Goal: Information Seeking & Learning: Learn about a topic

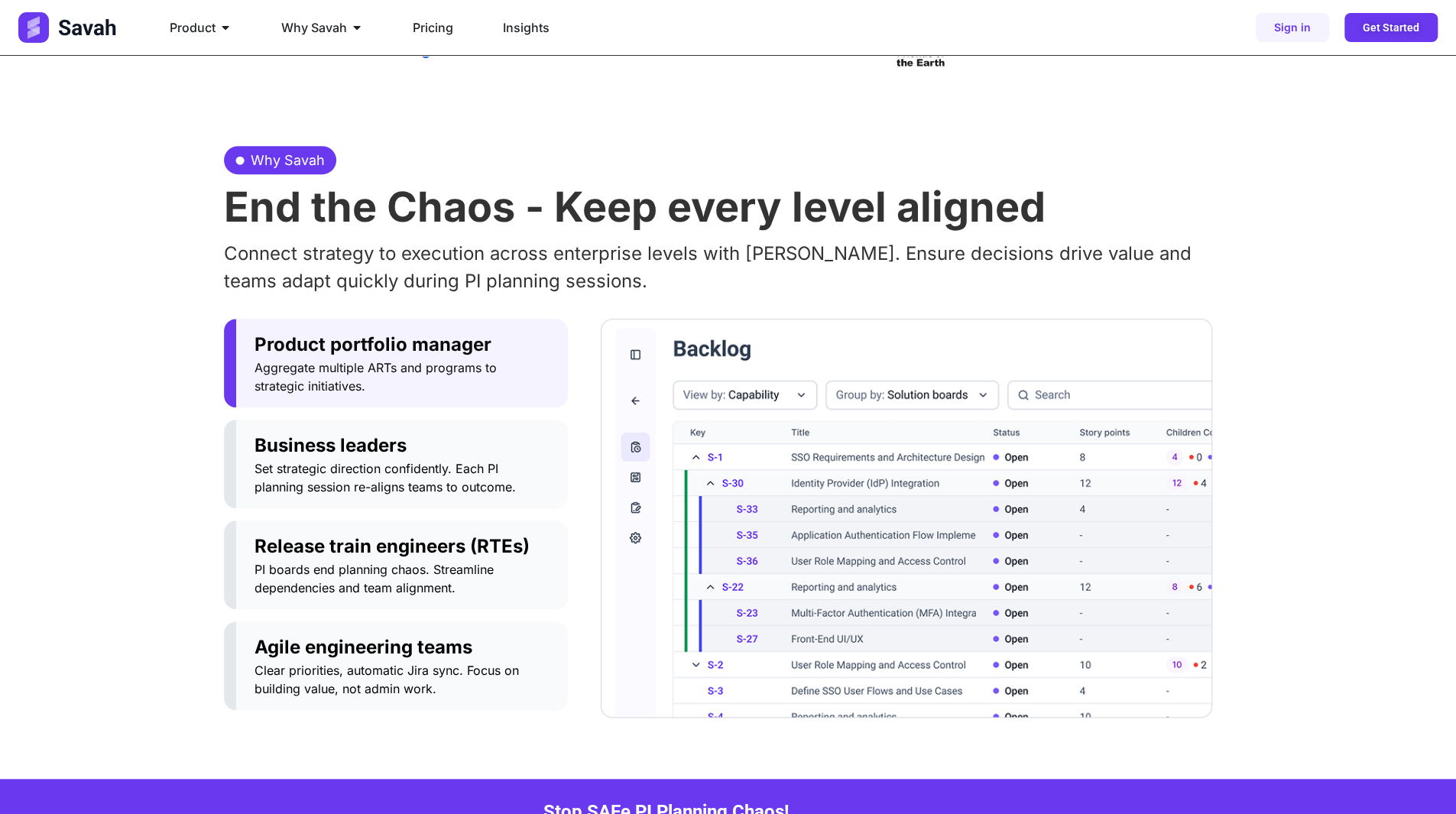
scroll to position [535, 0]
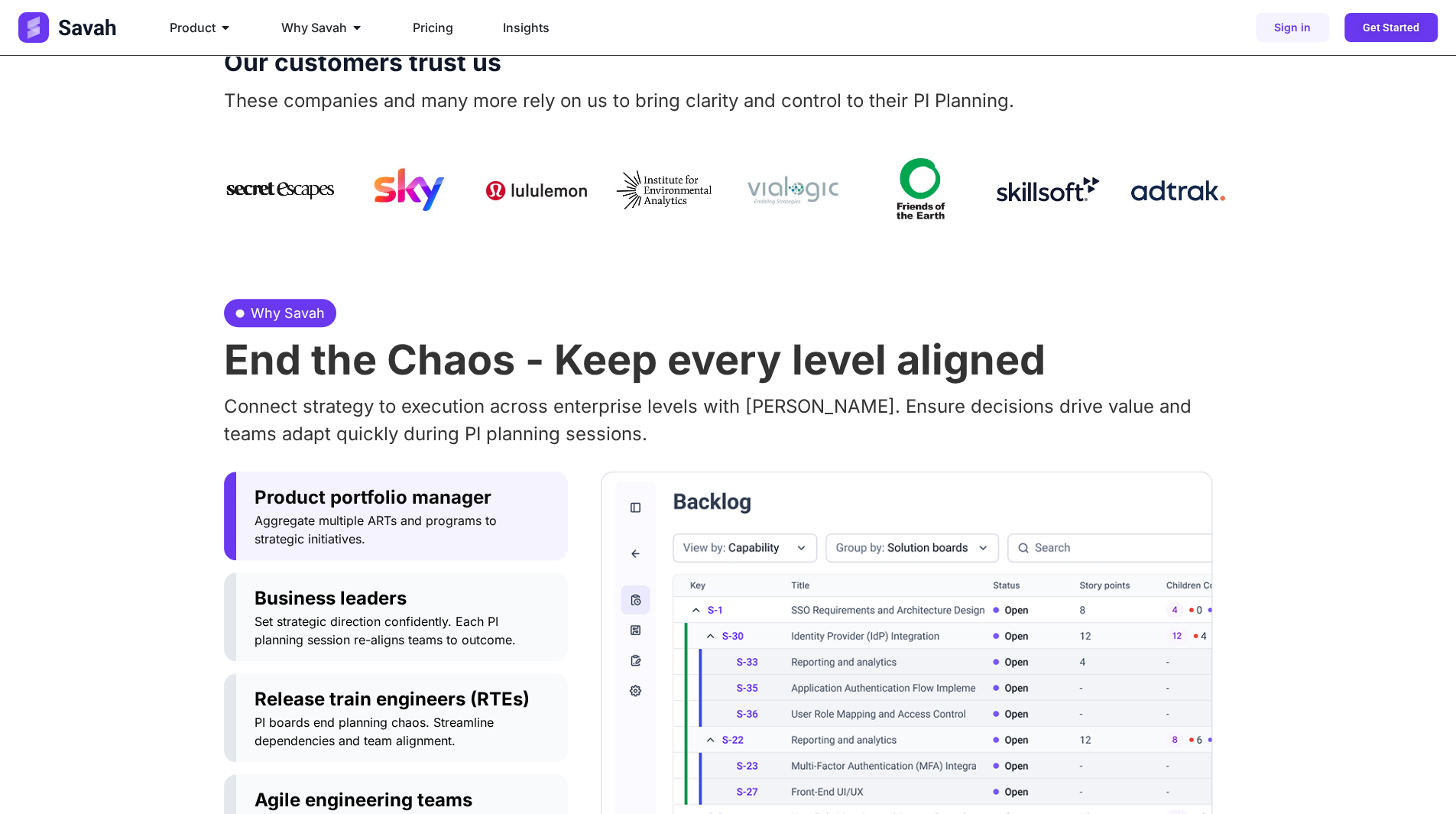
click at [477, 371] on h2 "End the Chaos - Keep every level aligned" at bounding box center [728, 359] width 1009 height 41
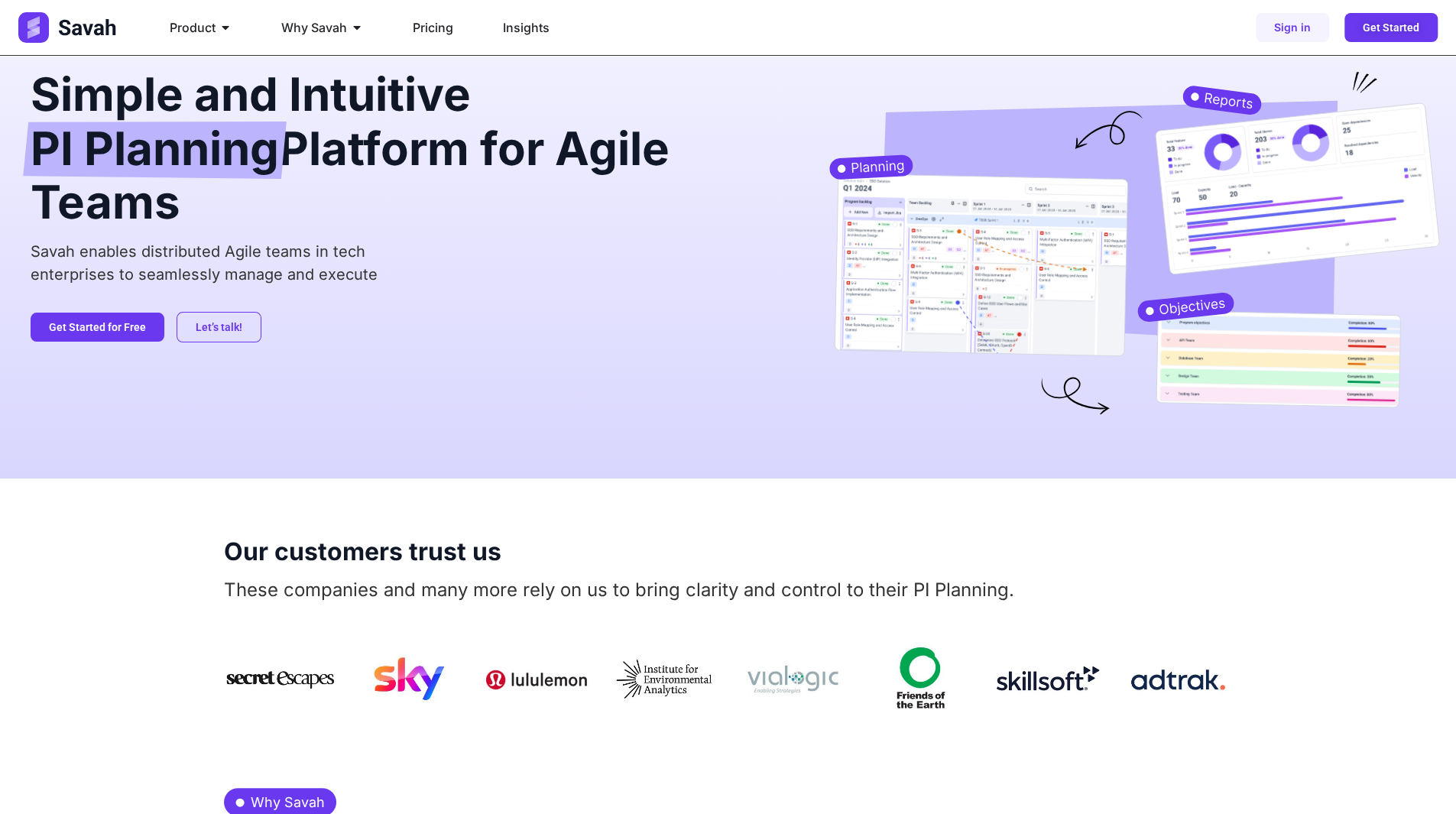
scroll to position [0, 0]
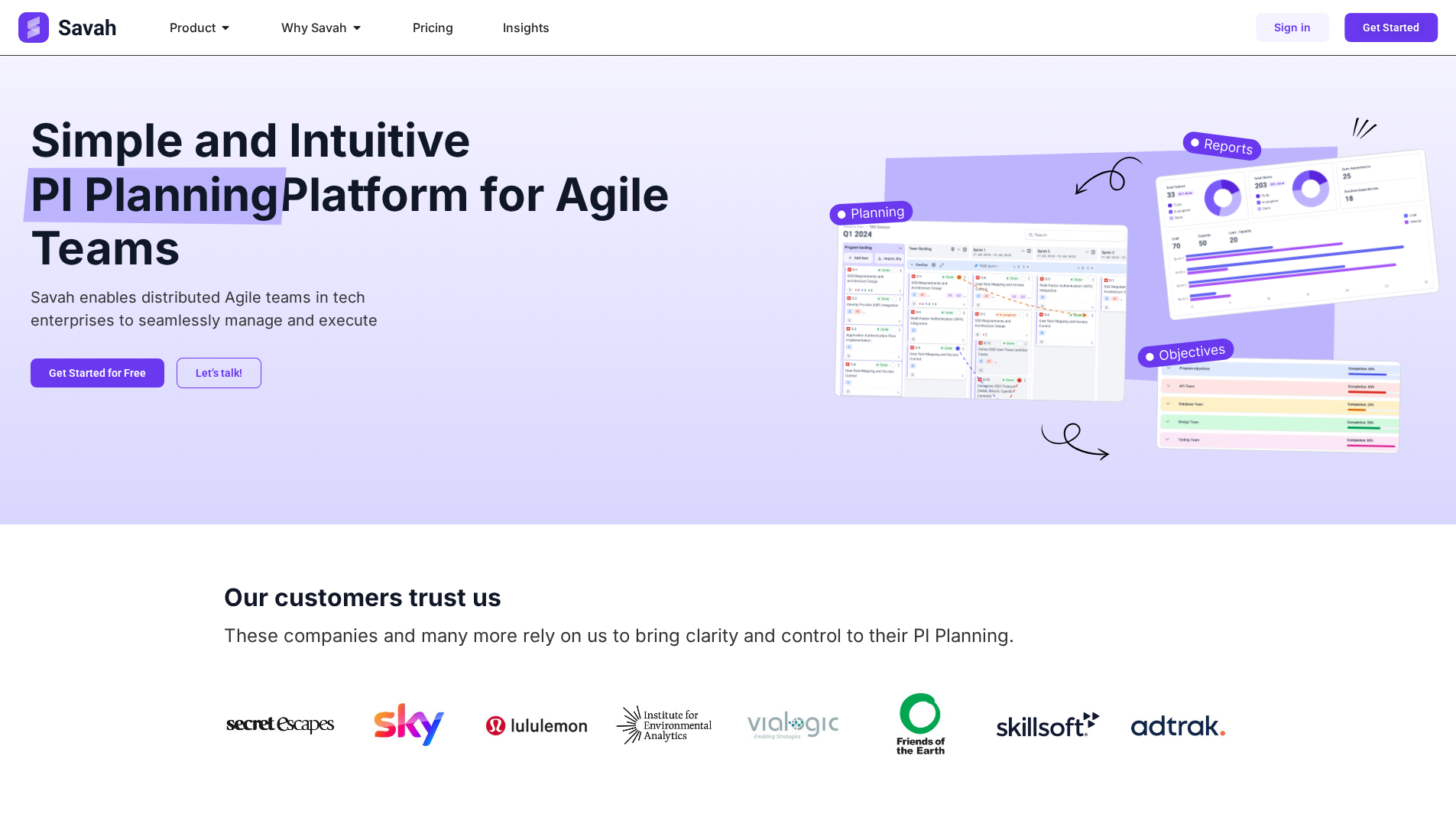
click at [392, 430] on div "Simple and Intuitive PI Planning Platform for Agile Teams Savah enables distrib…" at bounding box center [405, 289] width 749 height 346
click at [805, 25] on ul "Product Close Product Open Product PI Planning Run planning events at scale wit…" at bounding box center [544, 28] width 774 height 31
click at [827, 48] on div "Product Close Product Open Product PI Planning Run planning events at scale wit…" at bounding box center [728, 28] width 1456 height 56
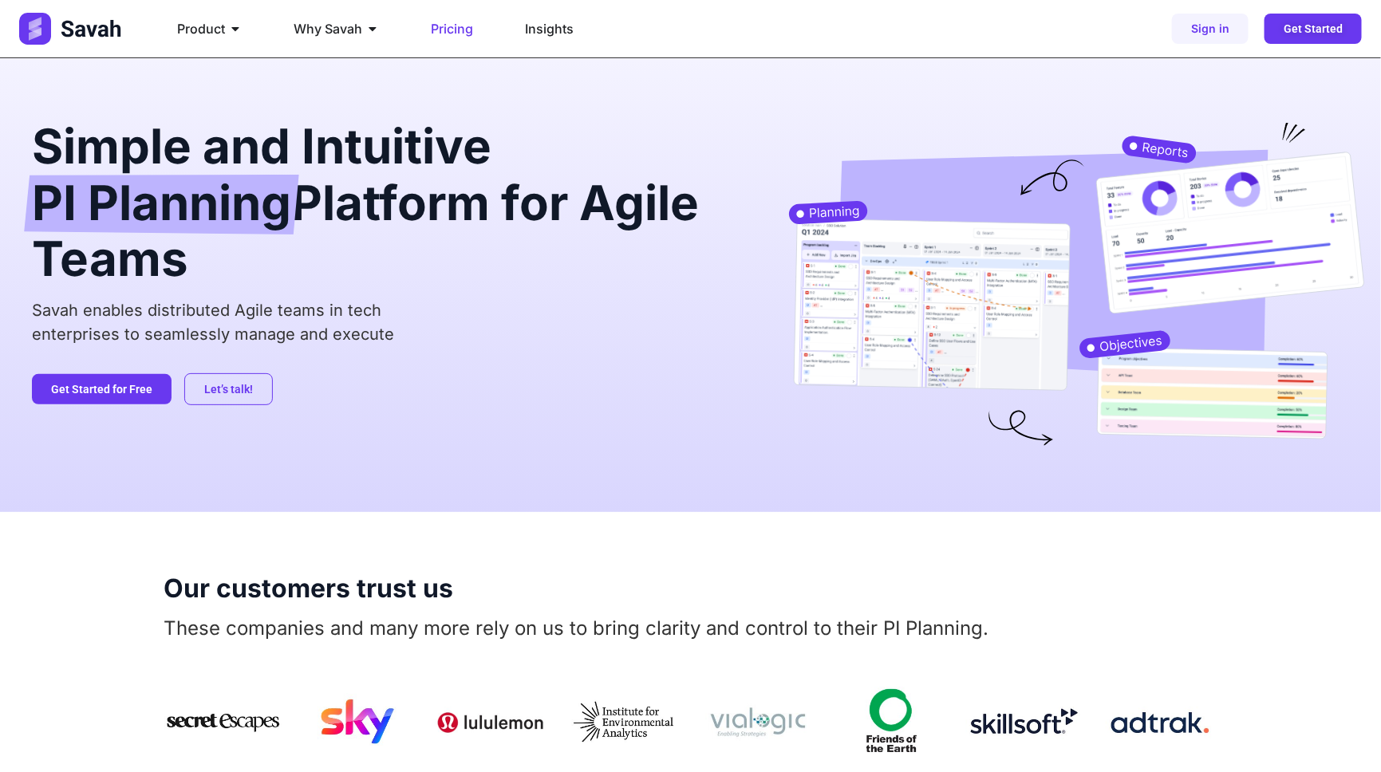
click at [452, 29] on span "Pricing" at bounding box center [452, 28] width 42 height 19
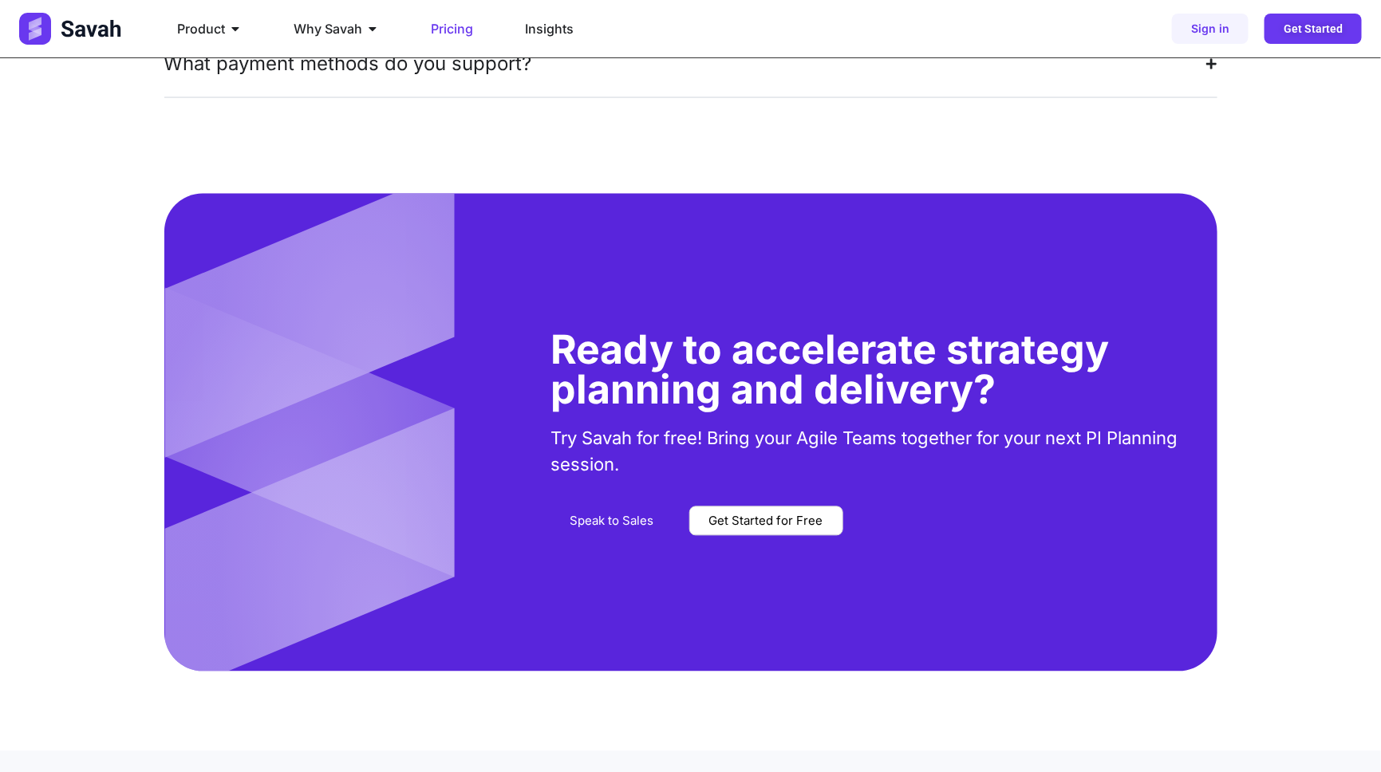
scroll to position [3838, 0]
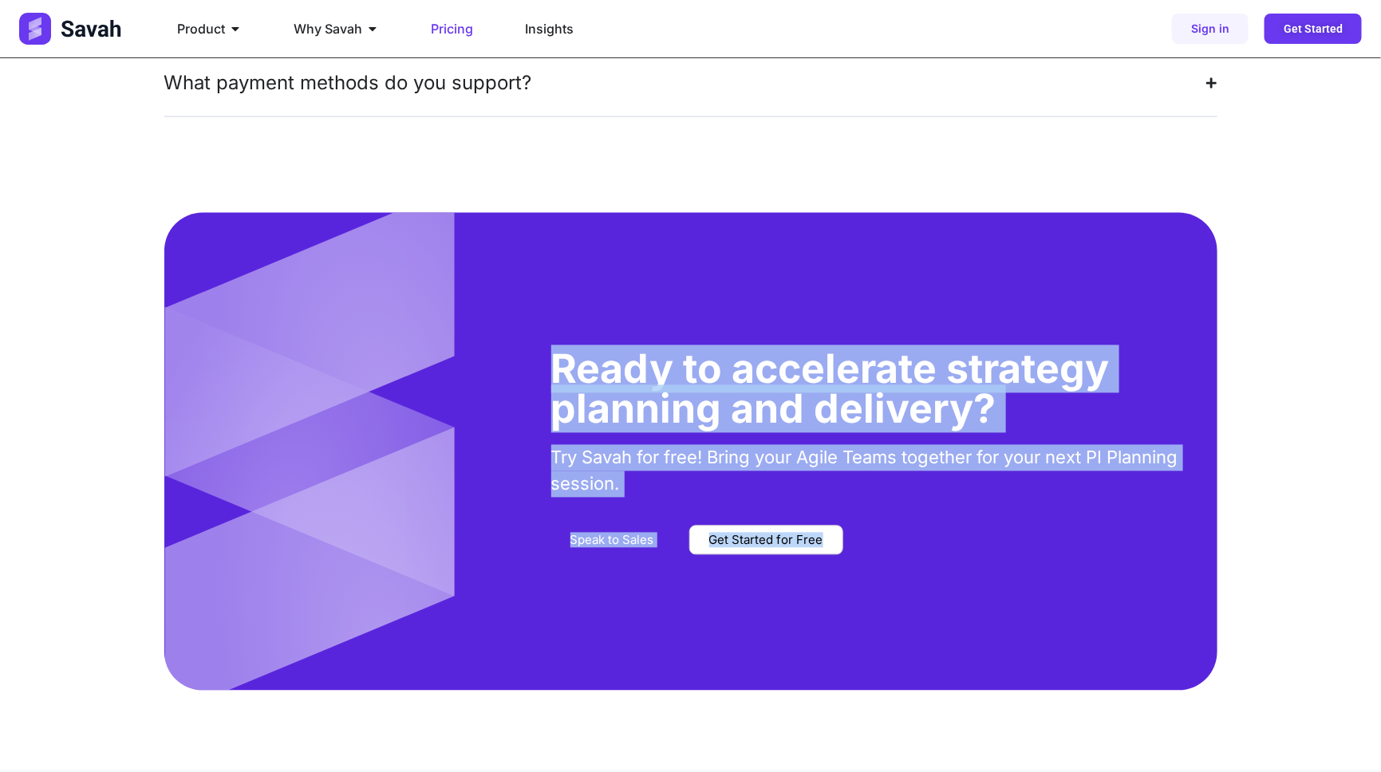
drag, startPoint x: 545, startPoint y: 306, endPoint x: 999, endPoint y: 476, distance: 484.8
click at [996, 468] on div "Ready to accelerate strategy planning and delivery? Try Savah for free! Bring y…" at bounding box center [876, 452] width 682 height 205
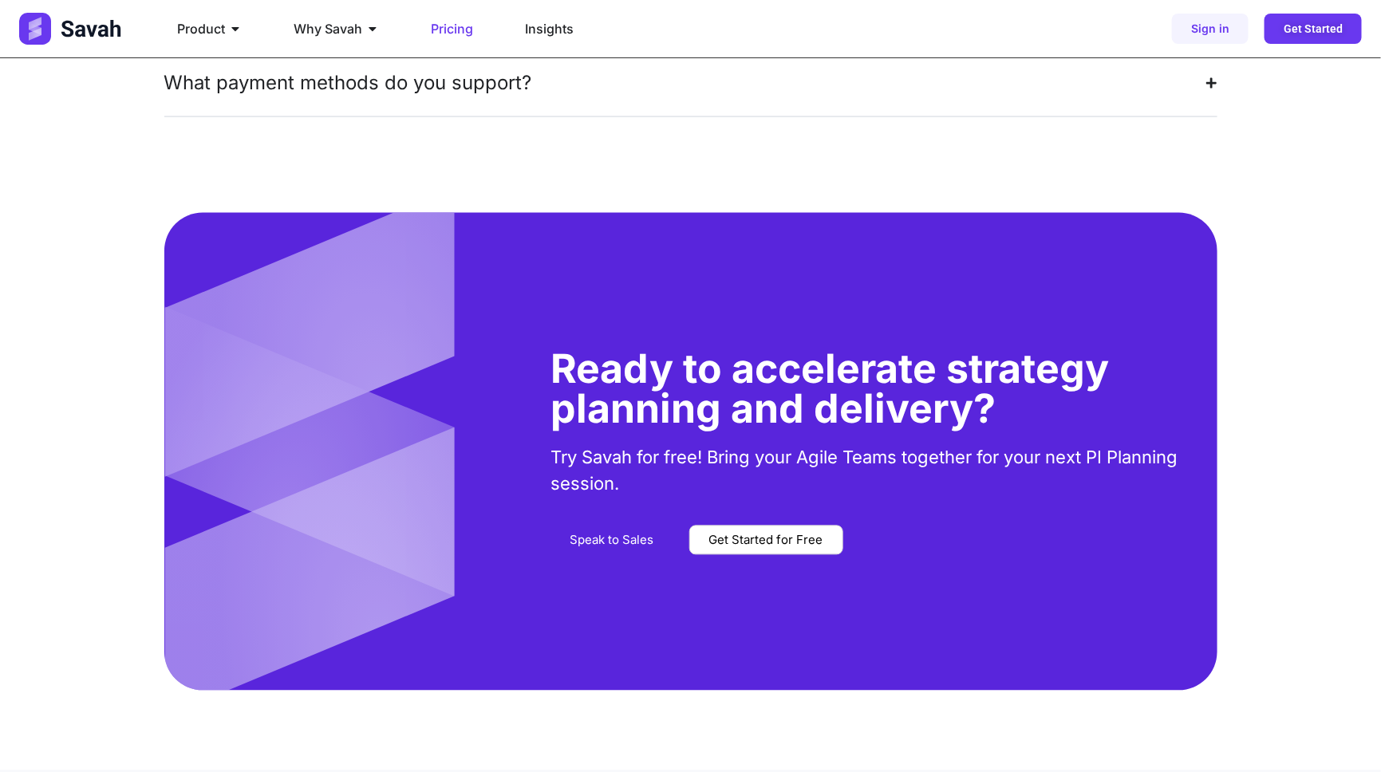
click at [1004, 526] on div "Speak to Sales Get Started for Free" at bounding box center [876, 541] width 650 height 30
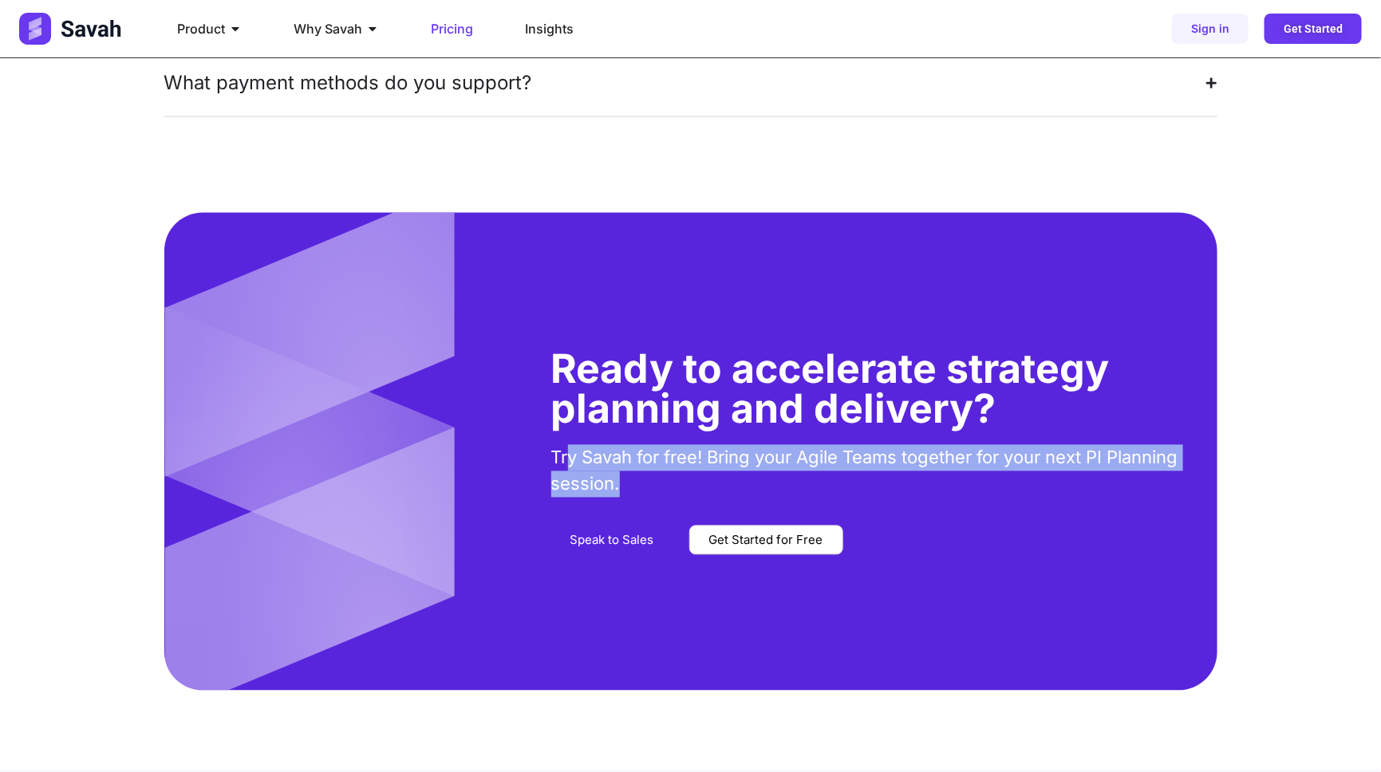
drag, startPoint x: 664, startPoint y: 430, endPoint x: 566, endPoint y: 369, distance: 115.4
click at [562, 377] on div "Ready to accelerate strategy planning and delivery? Try Savah for free! Bring y…" at bounding box center [876, 452] width 682 height 205
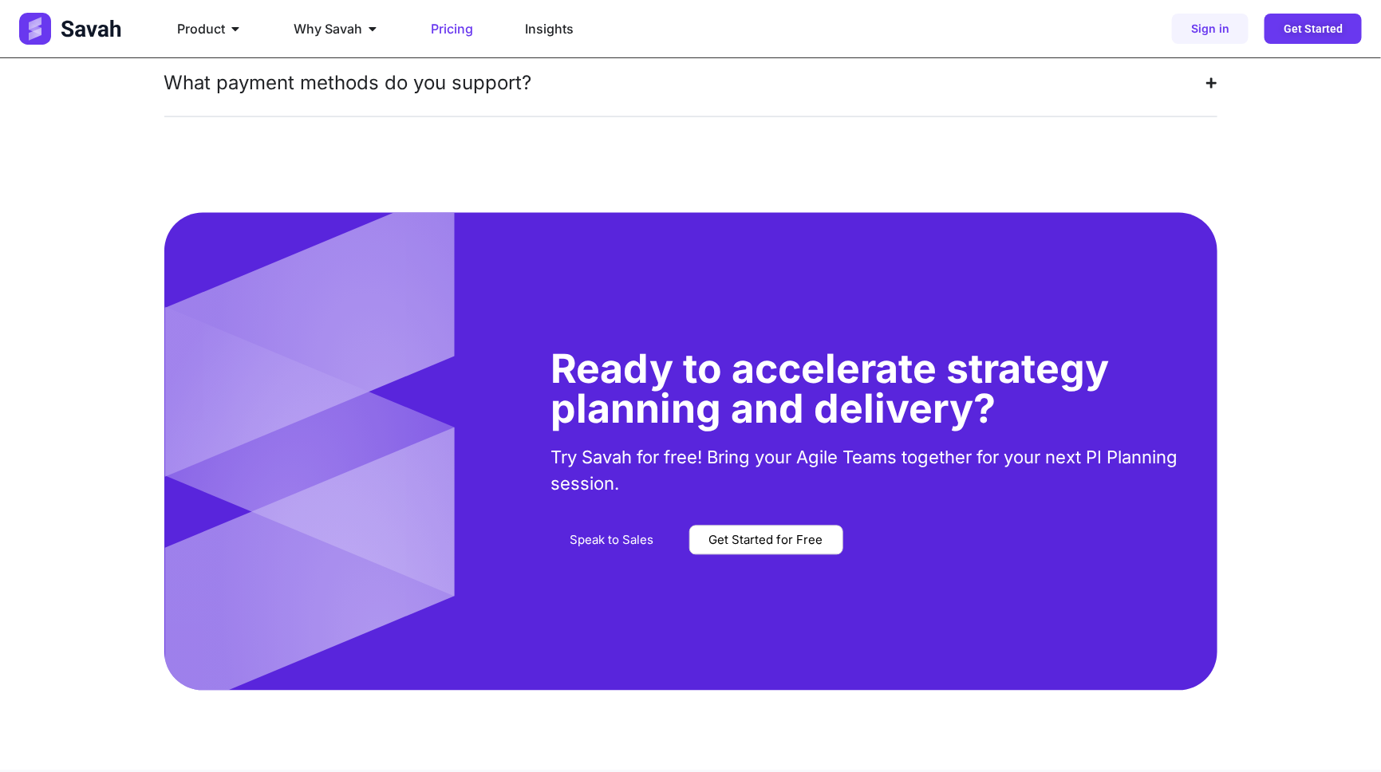
click at [566, 350] on h2 "Ready to accelerate strategy planning and delivery?" at bounding box center [876, 390] width 650 height 80
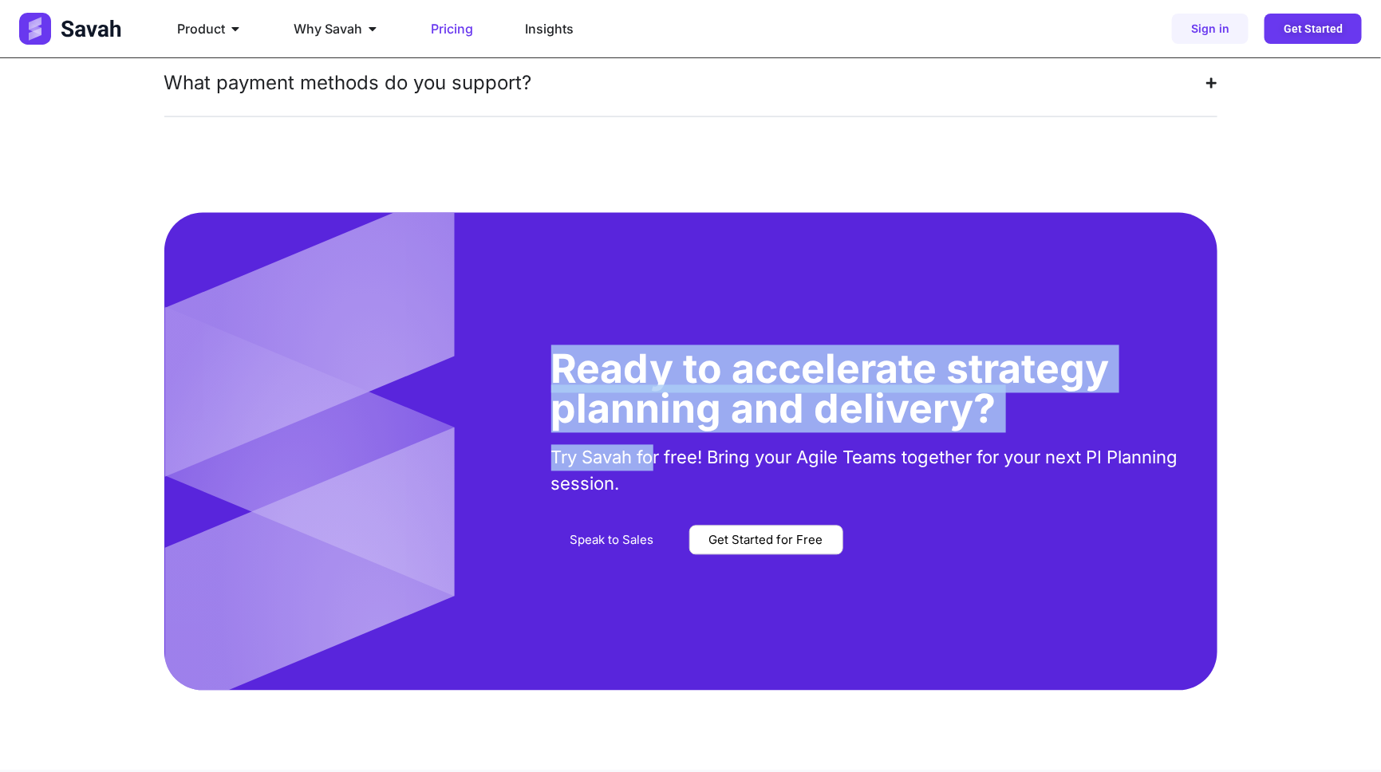
drag, startPoint x: 553, startPoint y: 317, endPoint x: 654, endPoint y: 390, distance: 124.5
click at [654, 390] on div "Ready to accelerate strategy planning and delivery? Try Savah for free! Bring y…" at bounding box center [876, 452] width 682 height 205
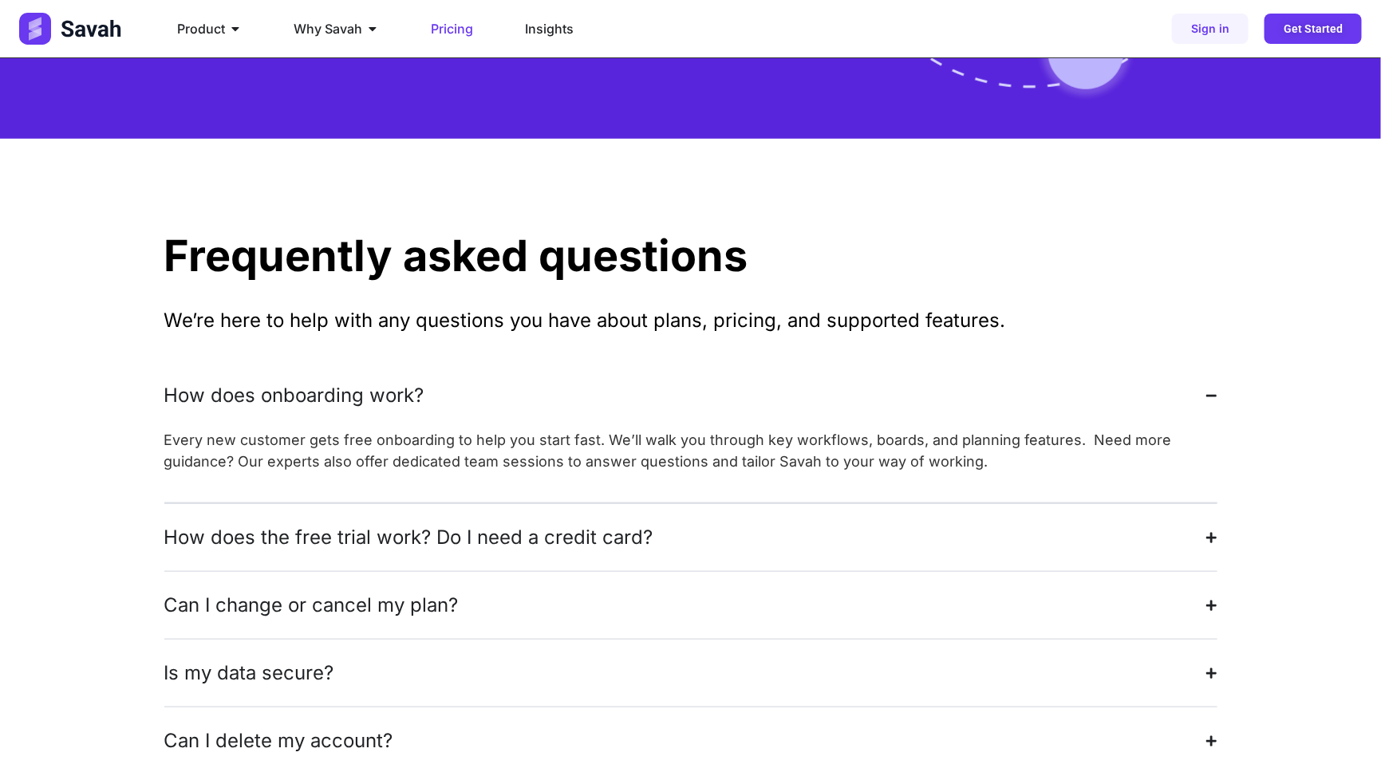
scroll to position [2894, 0]
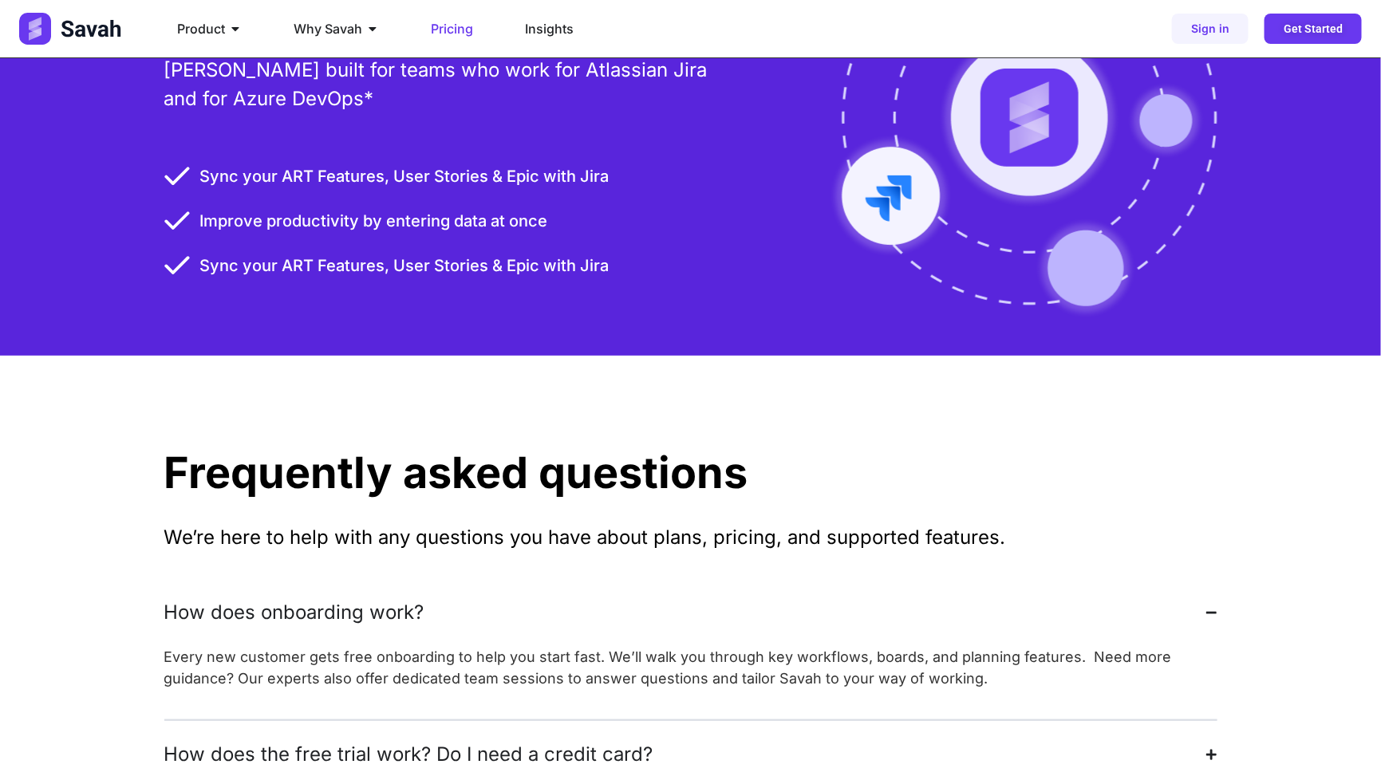
click at [655, 452] on h2 "Frequently asked questions" at bounding box center [690, 473] width 1053 height 43
click at [418, 452] on h2 "Frequently asked questions" at bounding box center [690, 473] width 1053 height 43
click at [653, 523] on p "We’re here to help with any questions you have about plans, pricing, and suppor…" at bounding box center [690, 537] width 1053 height 29
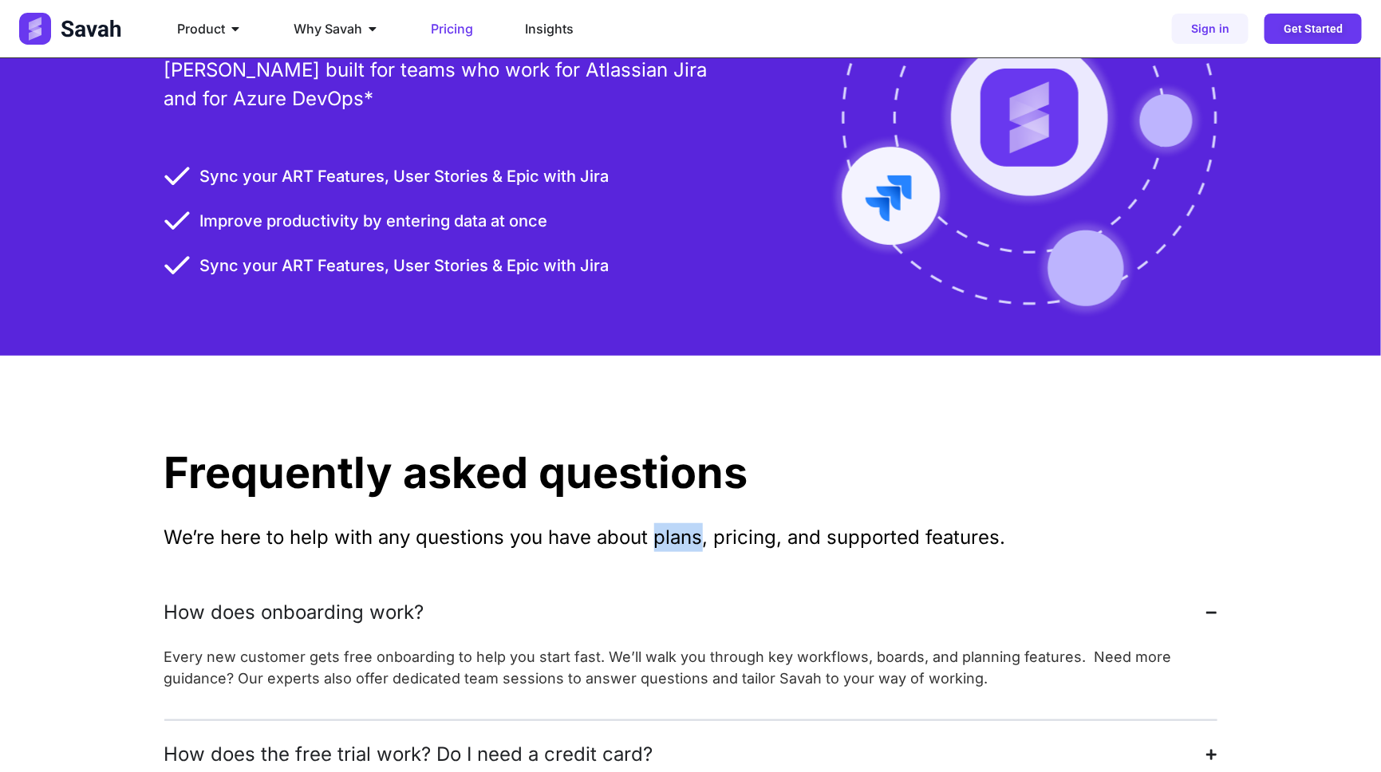
click at [653, 523] on p "We’re here to help with any questions you have about plans, pricing, and suppor…" at bounding box center [690, 537] width 1053 height 29
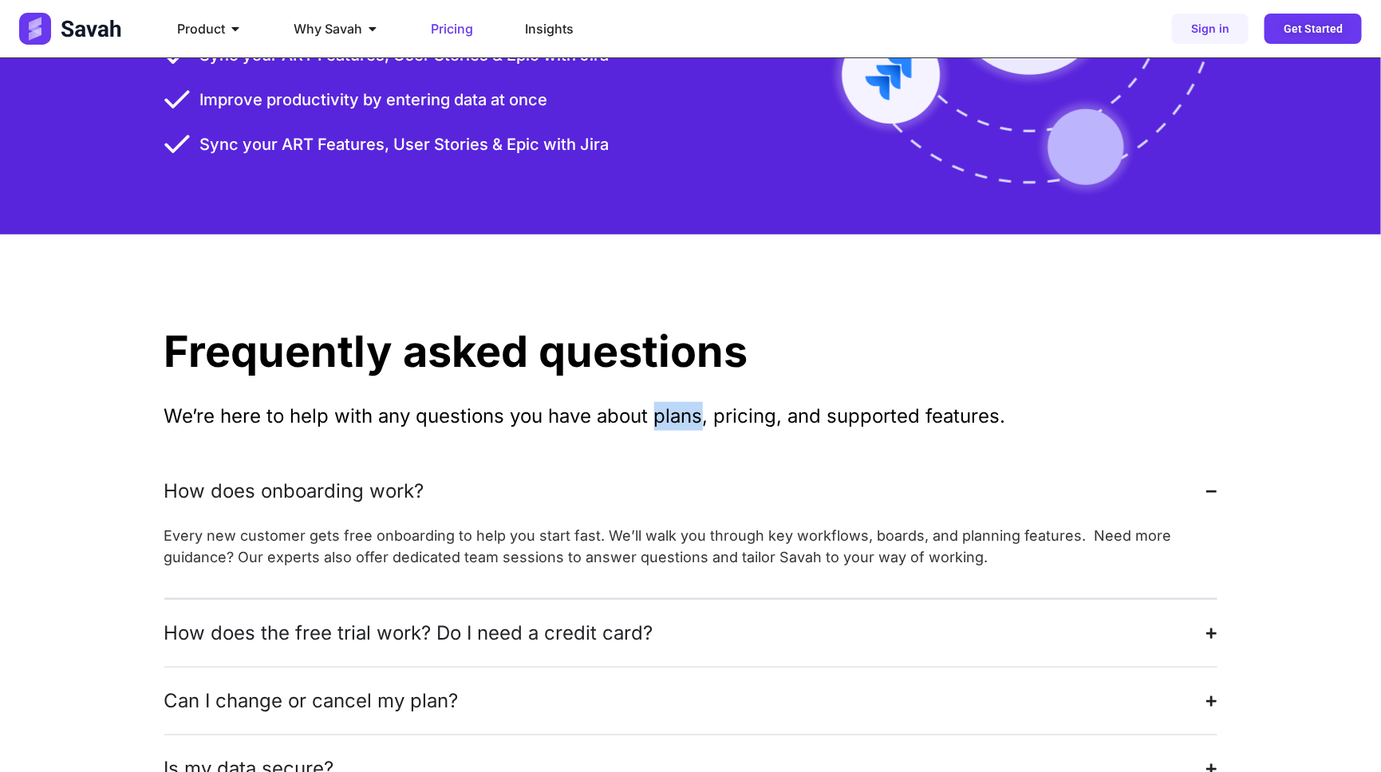
scroll to position [3040, 0]
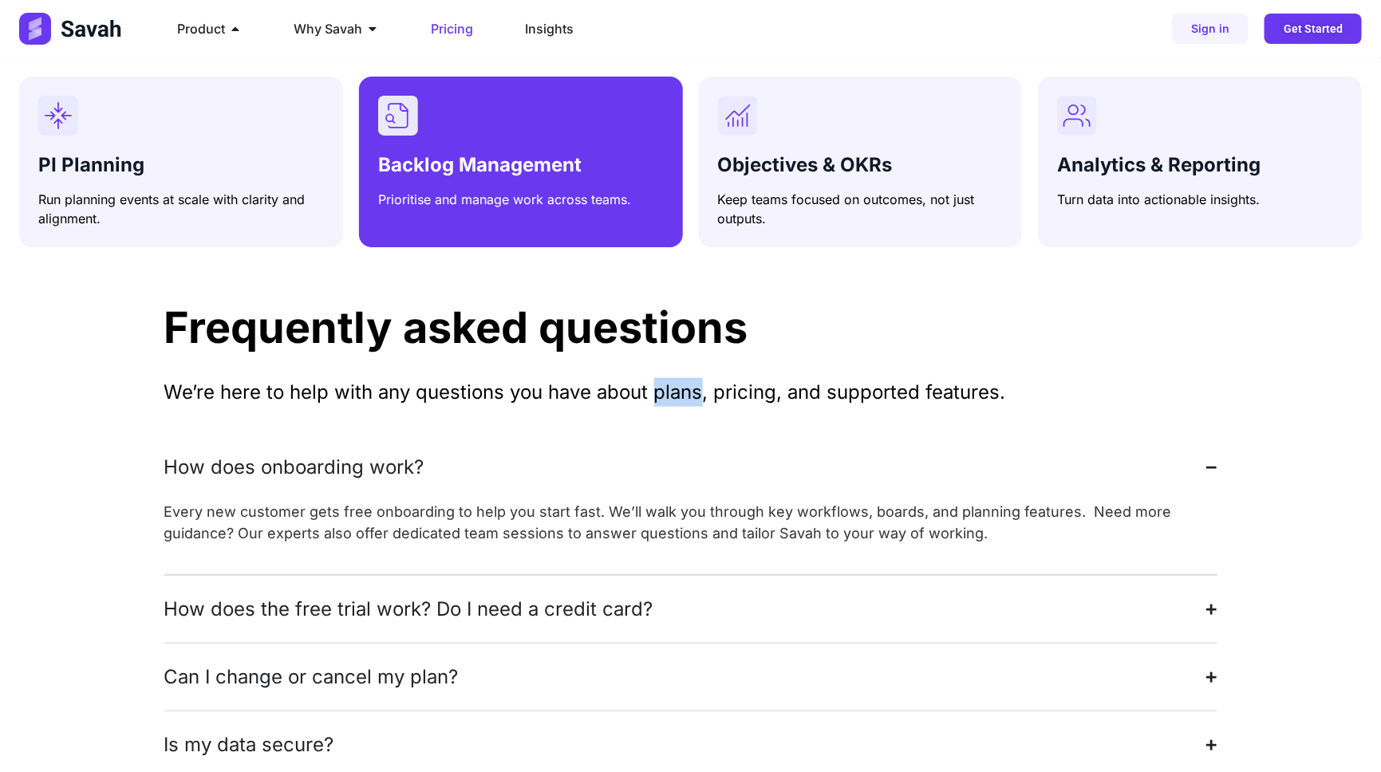
click at [434, 137] on div "Backlog Management Prioritise and manage work across teams." at bounding box center [521, 152] width 286 height 113
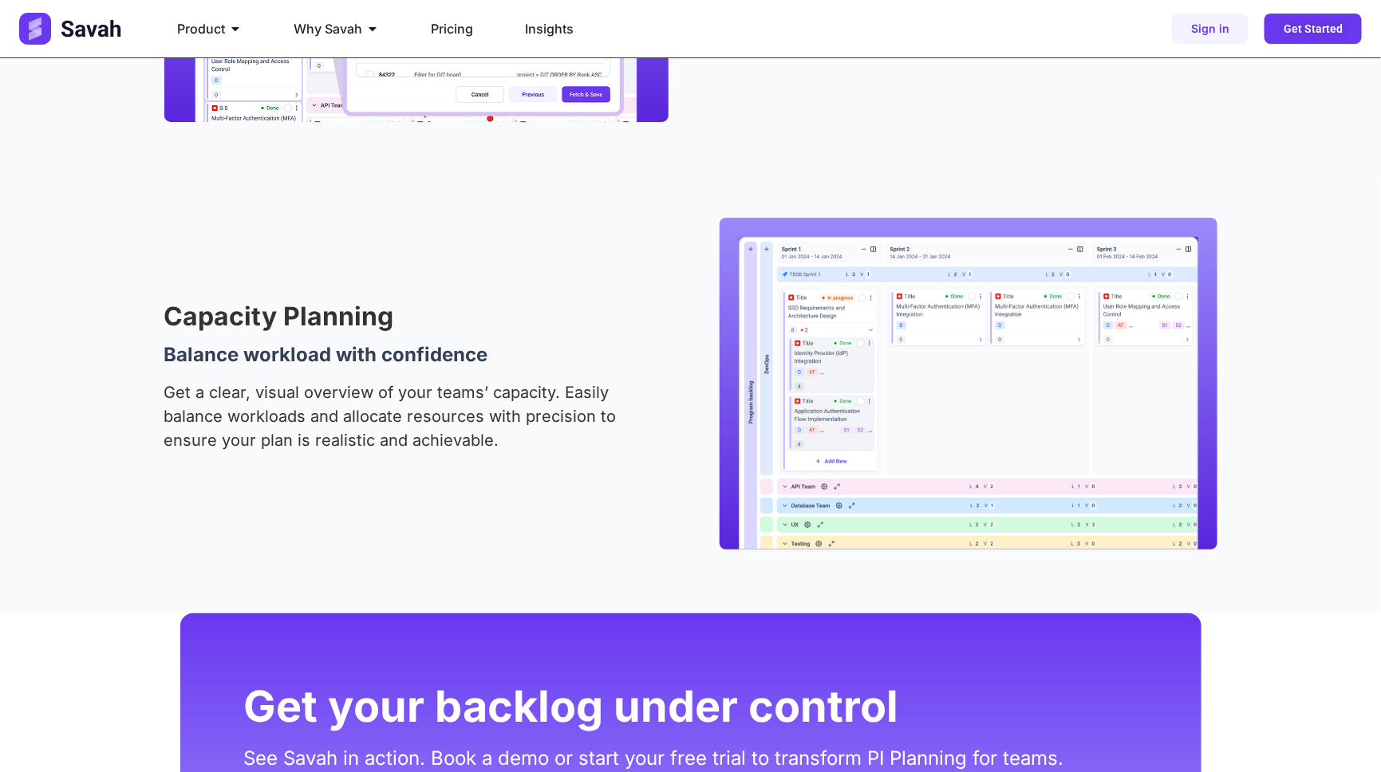
scroll to position [2829, 0]
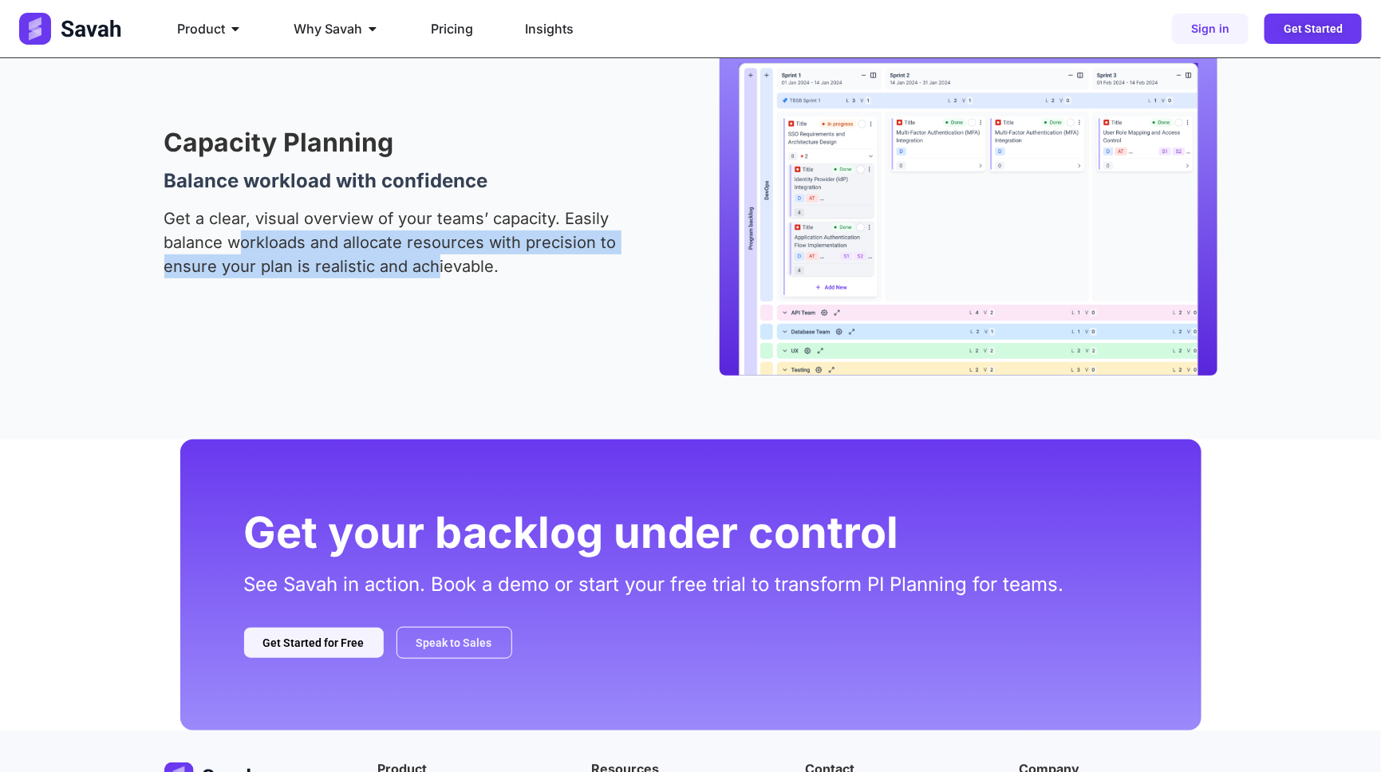
drag, startPoint x: 238, startPoint y: 234, endPoint x: 441, endPoint y: 258, distance: 204.9
click at [439, 258] on p "Get a clear, visual overview of your teams’ capacity. Easily balance workloads …" at bounding box center [402, 243] width 476 height 72
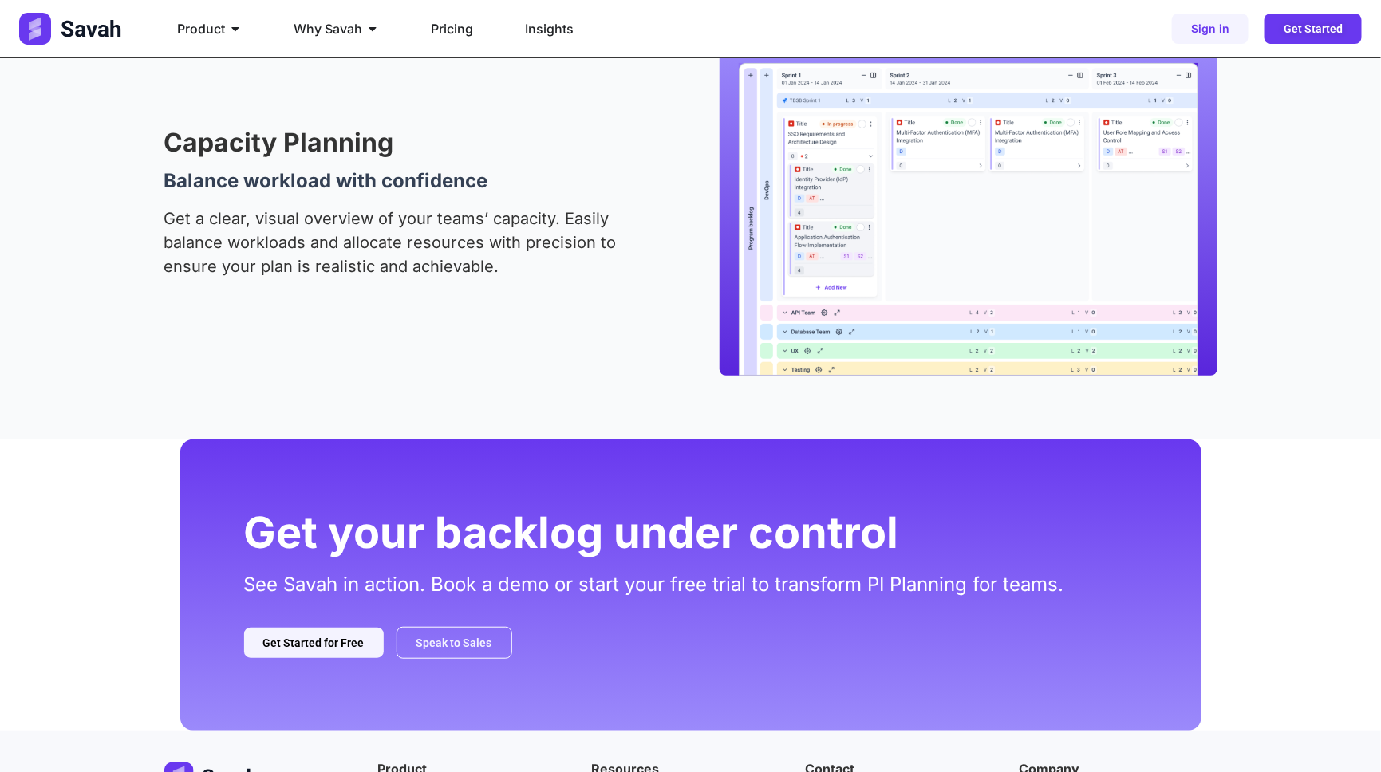
click at [199, 218] on p "Get a clear, visual overview of your teams’ capacity. Easily balance workloads …" at bounding box center [402, 243] width 476 height 72
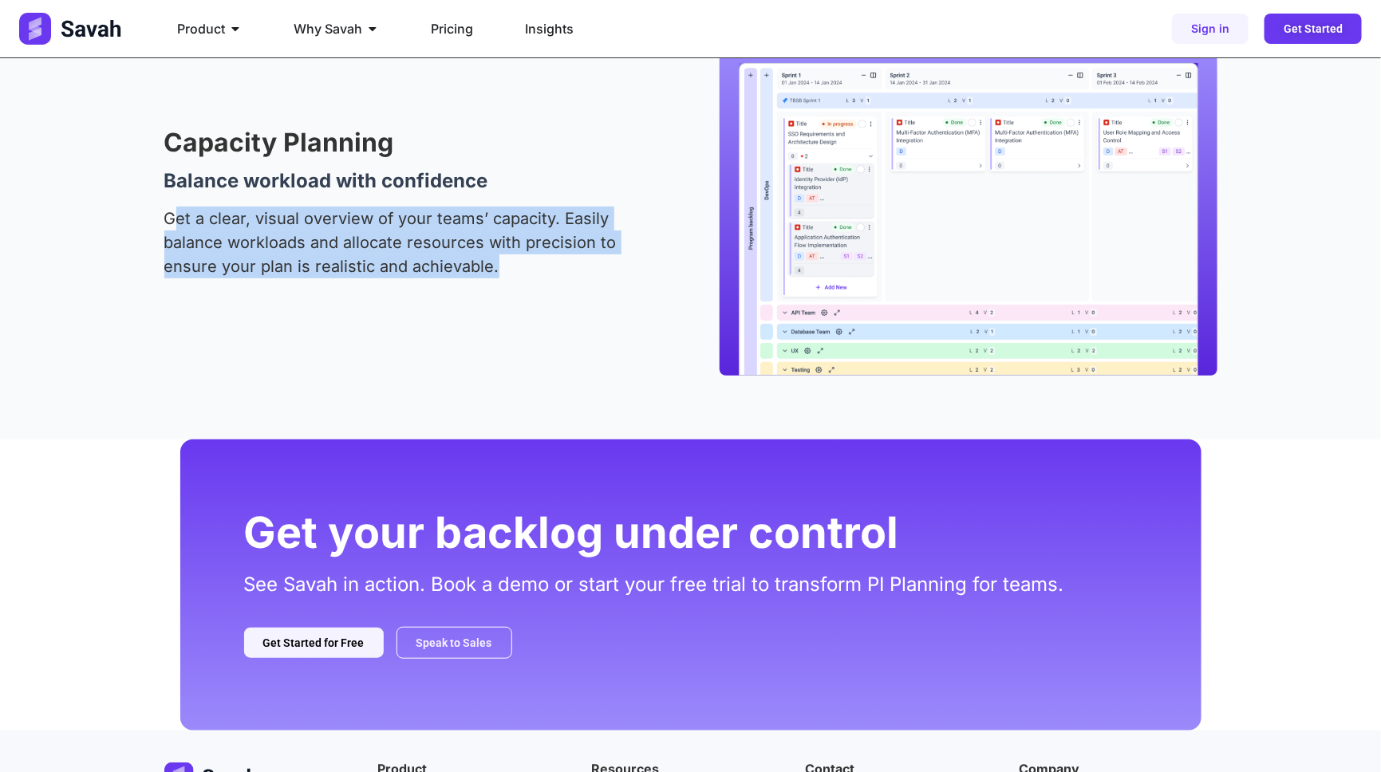
drag, startPoint x: 170, startPoint y: 218, endPoint x: 563, endPoint y: 279, distance: 398.2
click at [545, 278] on div "Get a clear, visual overview of your teams’ capacity. Easily balance workloads …" at bounding box center [402, 248] width 476 height 83
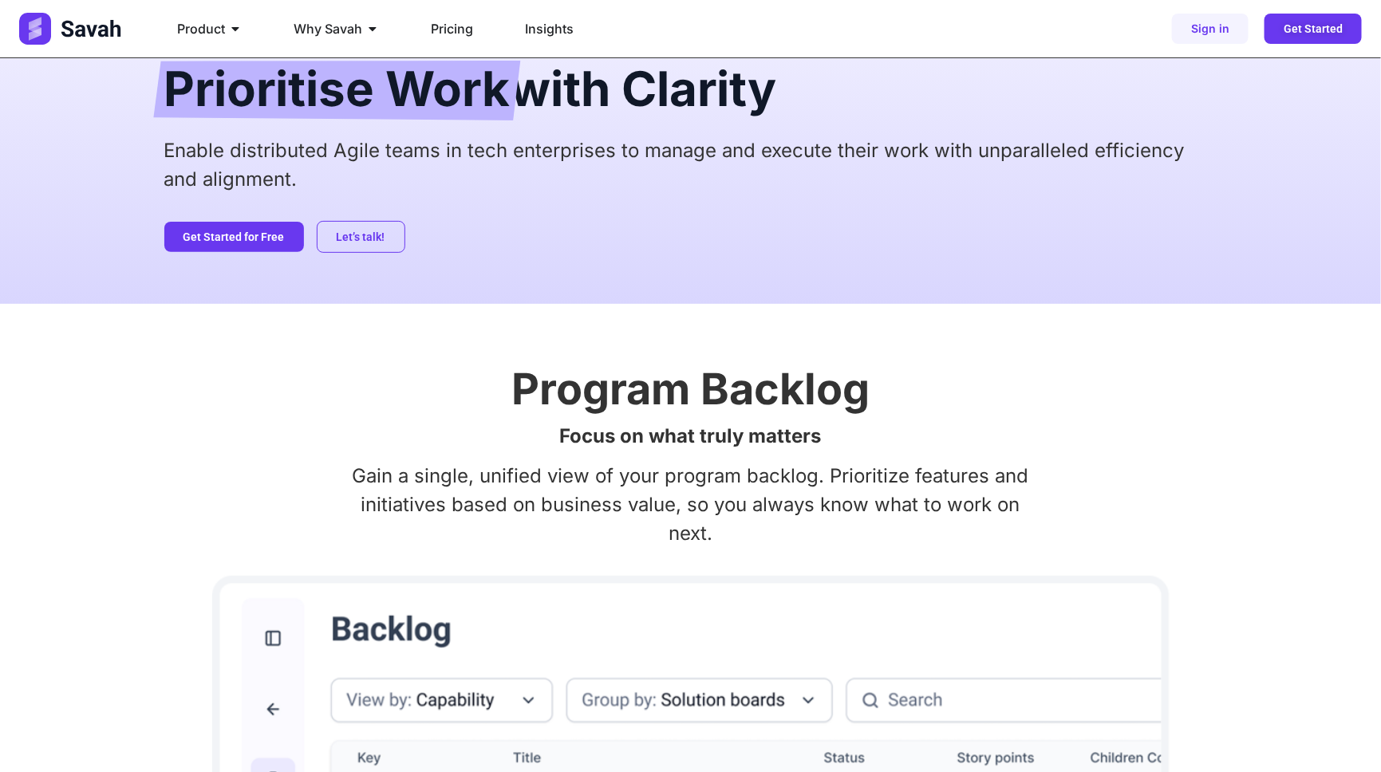
scroll to position [0, 0]
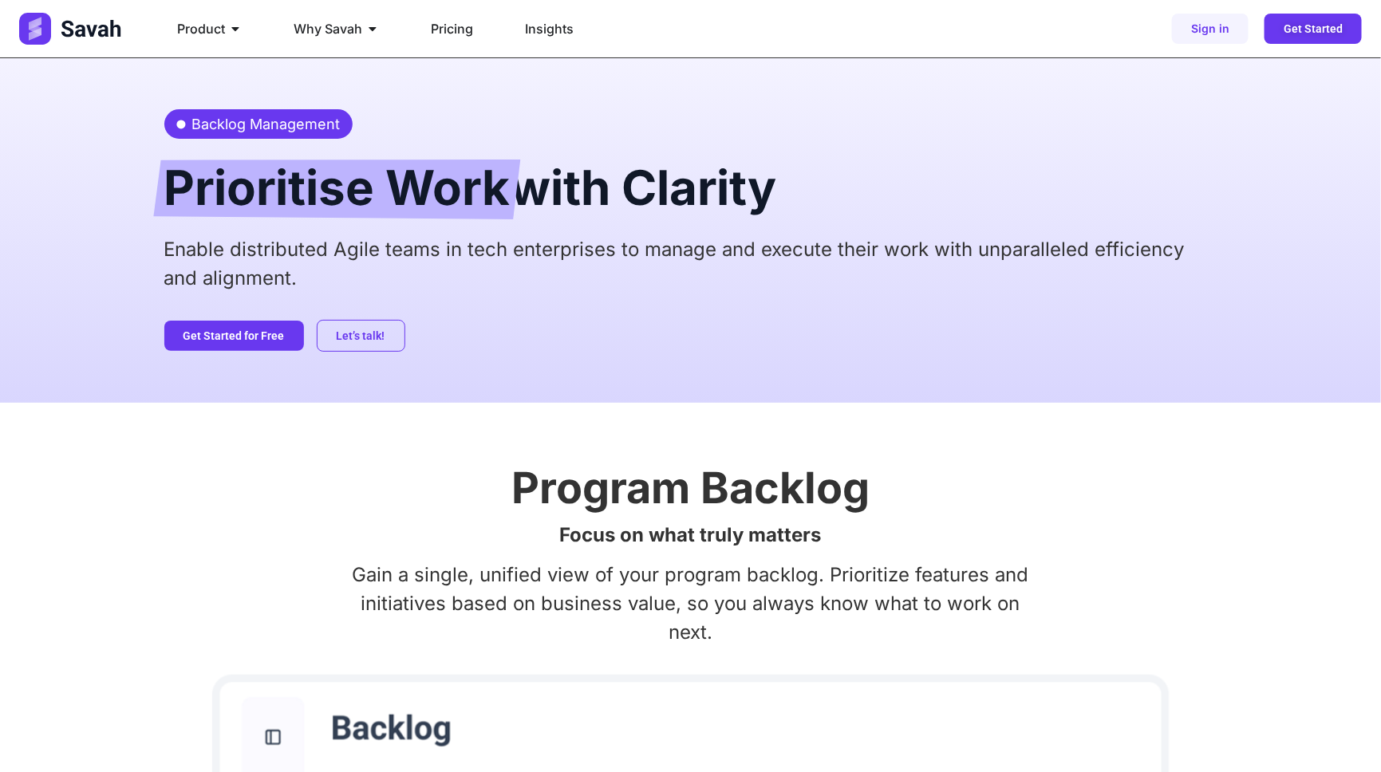
click at [197, 271] on p "Enable distributed Agile teams in tech enterprises to manage and execute their …" at bounding box center [690, 263] width 1053 height 57
click at [202, 271] on p "Enable distributed Agile teams in tech enterprises to manage and execute their …" at bounding box center [690, 263] width 1053 height 57
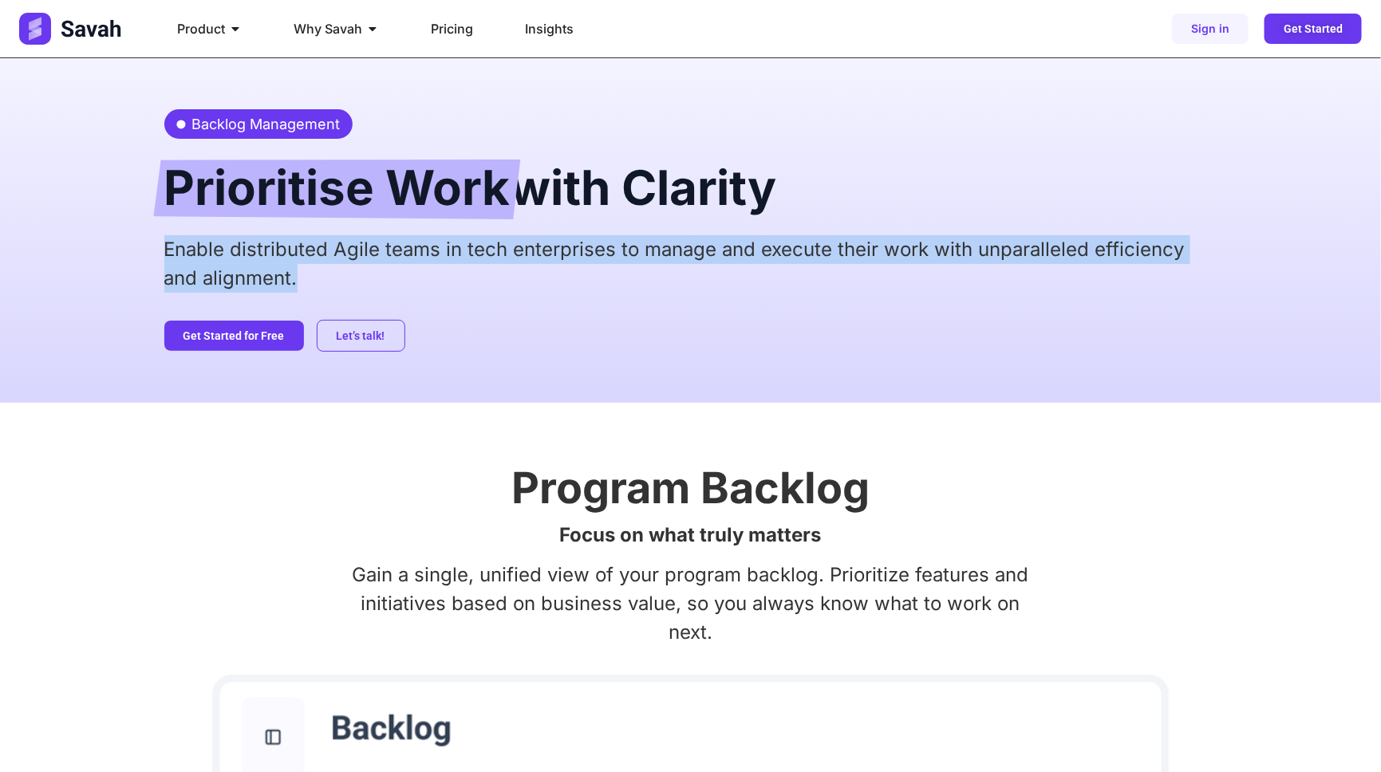
drag, startPoint x: 301, startPoint y: 284, endPoint x: 147, endPoint y: 252, distance: 157.3
click at [147, 252] on div "Backlog Management Prioritise Work with Clarity Enable distributed Agile teams …" at bounding box center [690, 230] width 1381 height 345
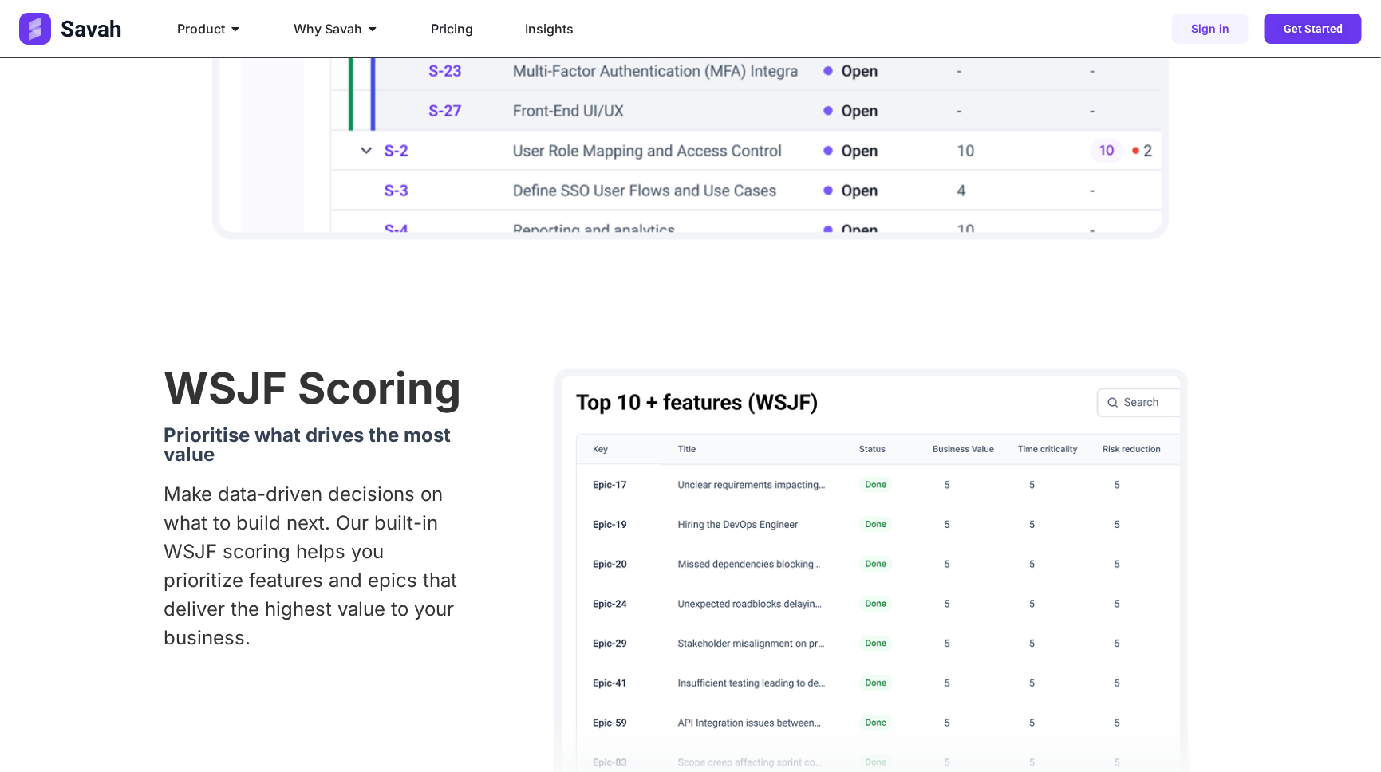
scroll to position [1160, 0]
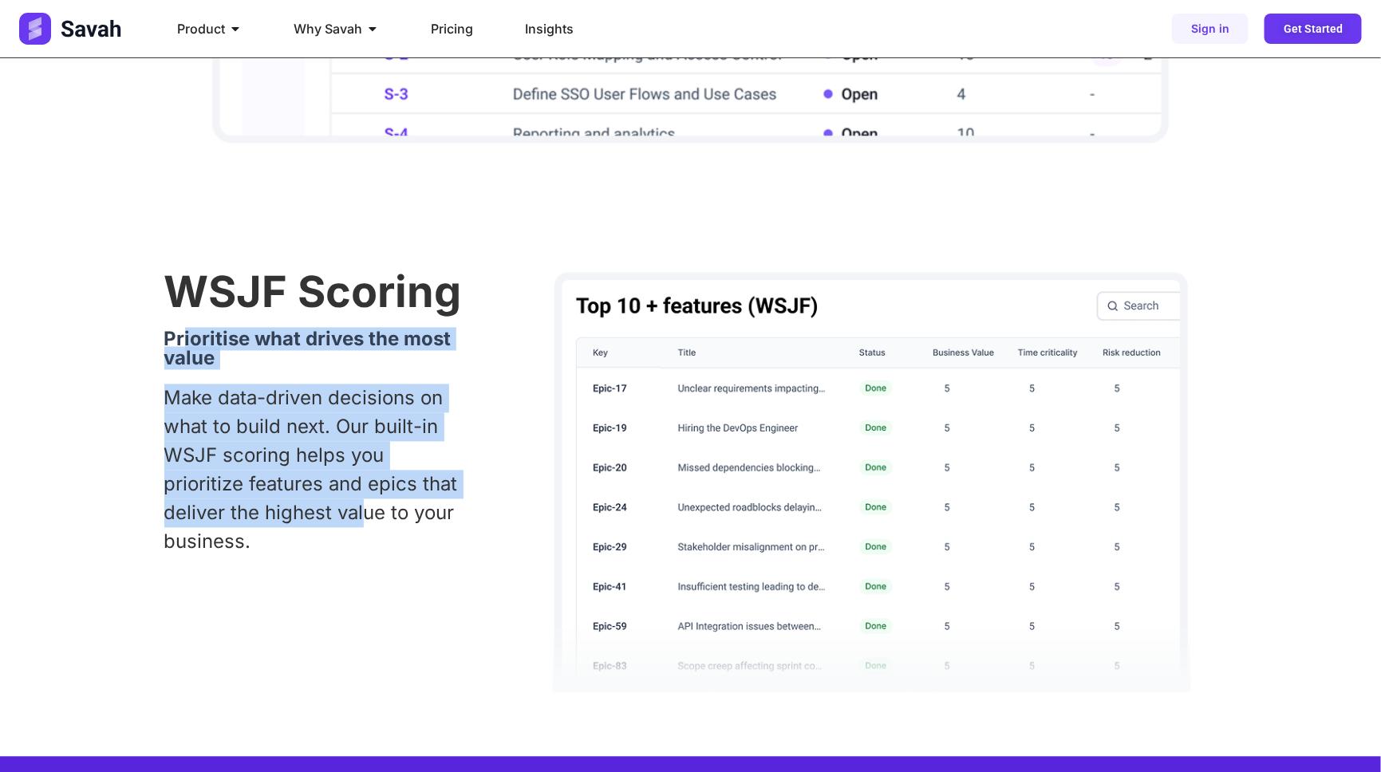
drag, startPoint x: 184, startPoint y: 342, endPoint x: 391, endPoint y: 532, distance: 281.3
click at [364, 522] on div "WSJF Scoring Prioritise what drives the most value Make data-driven decisions o…" at bounding box center [313, 419] width 299 height 297
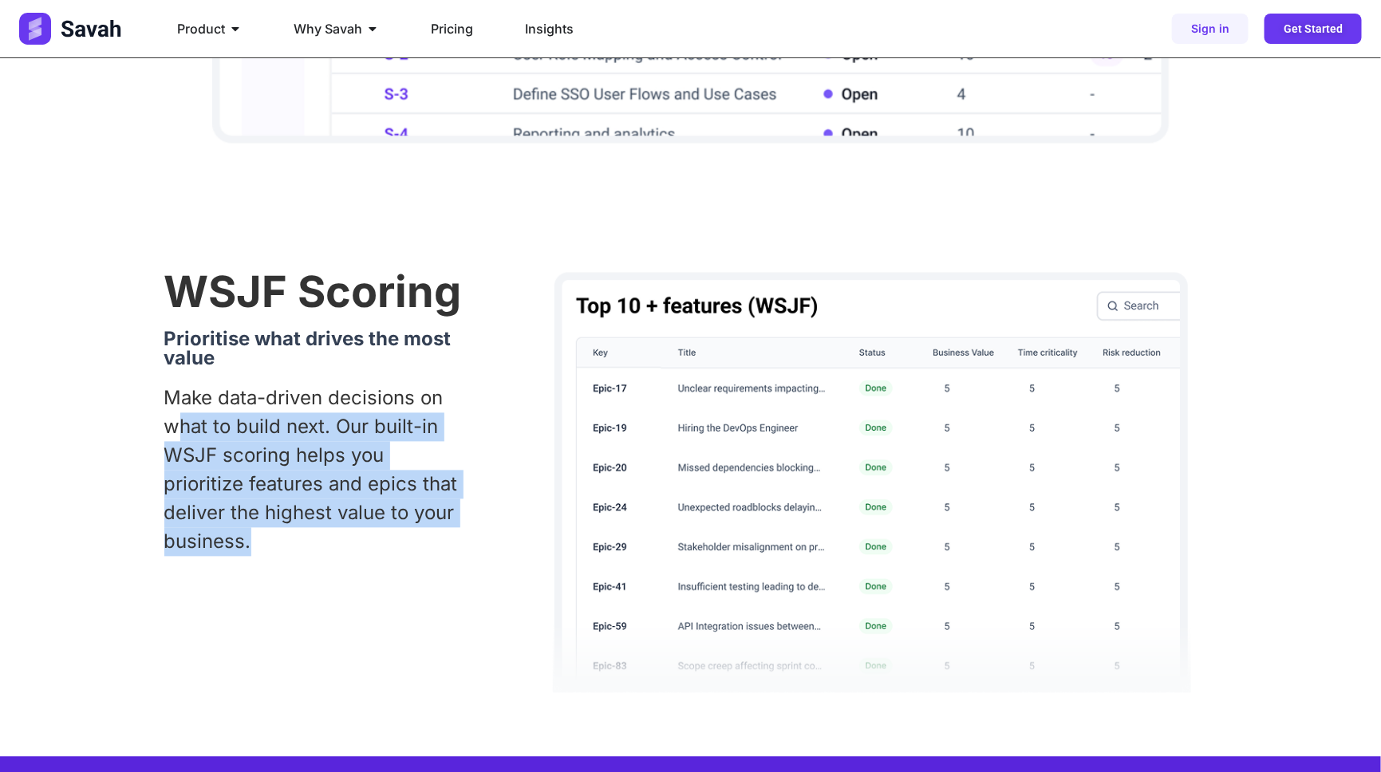
drag, startPoint x: 281, startPoint y: 531, endPoint x: 172, endPoint y: 395, distance: 173.7
click at [174, 401] on p "Make data-driven decisions on what to build next. Our built-in WSJF scoring hel…" at bounding box center [313, 471] width 299 height 172
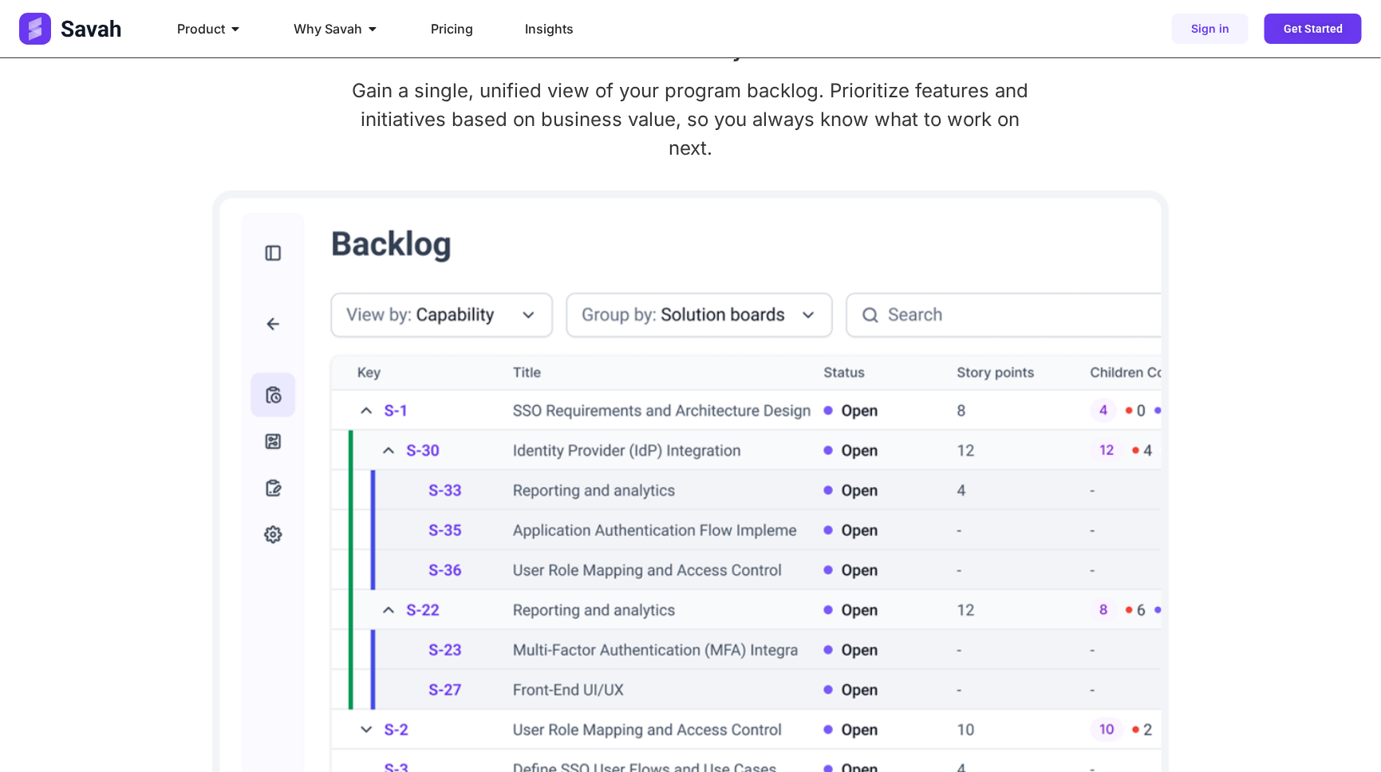
scroll to position [0, 0]
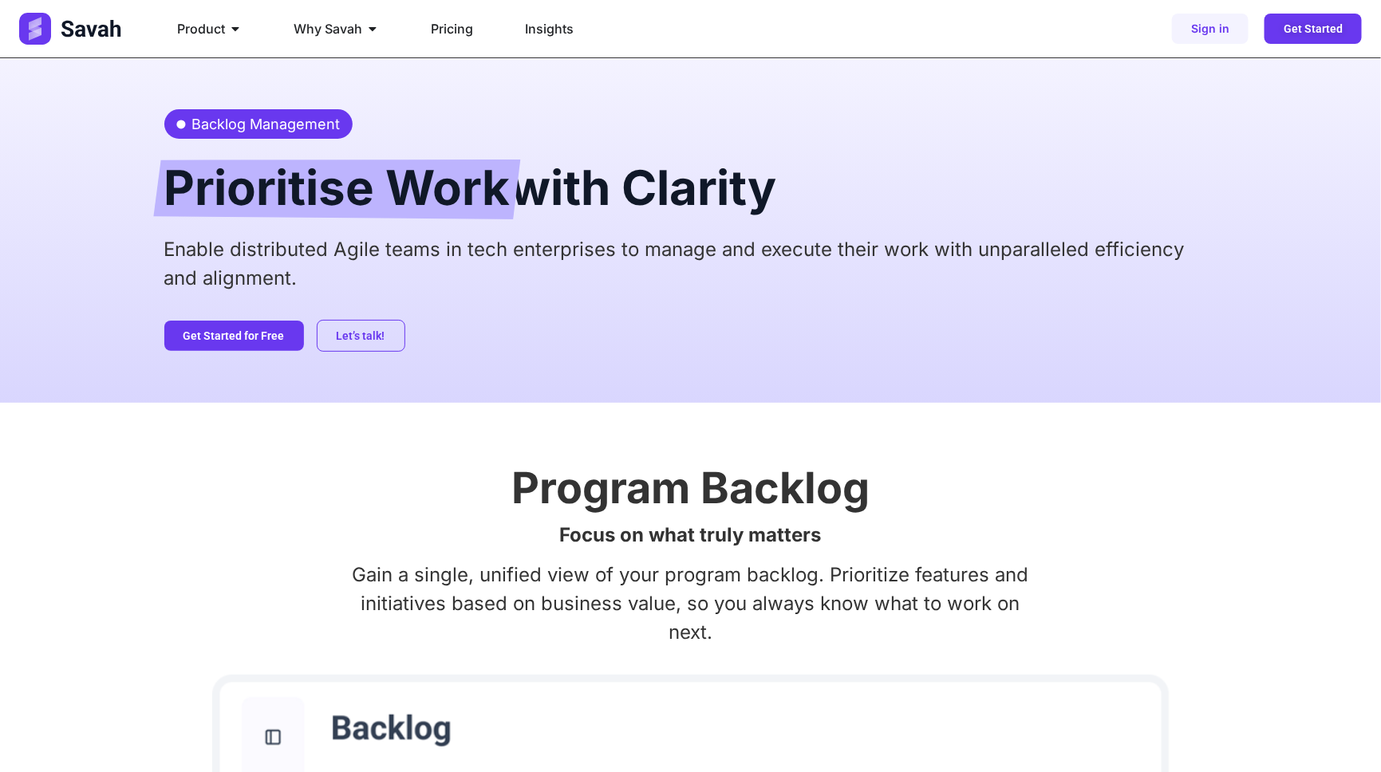
click at [661, 500] on h2 "Program Backlog" at bounding box center [690, 488] width 1053 height 43
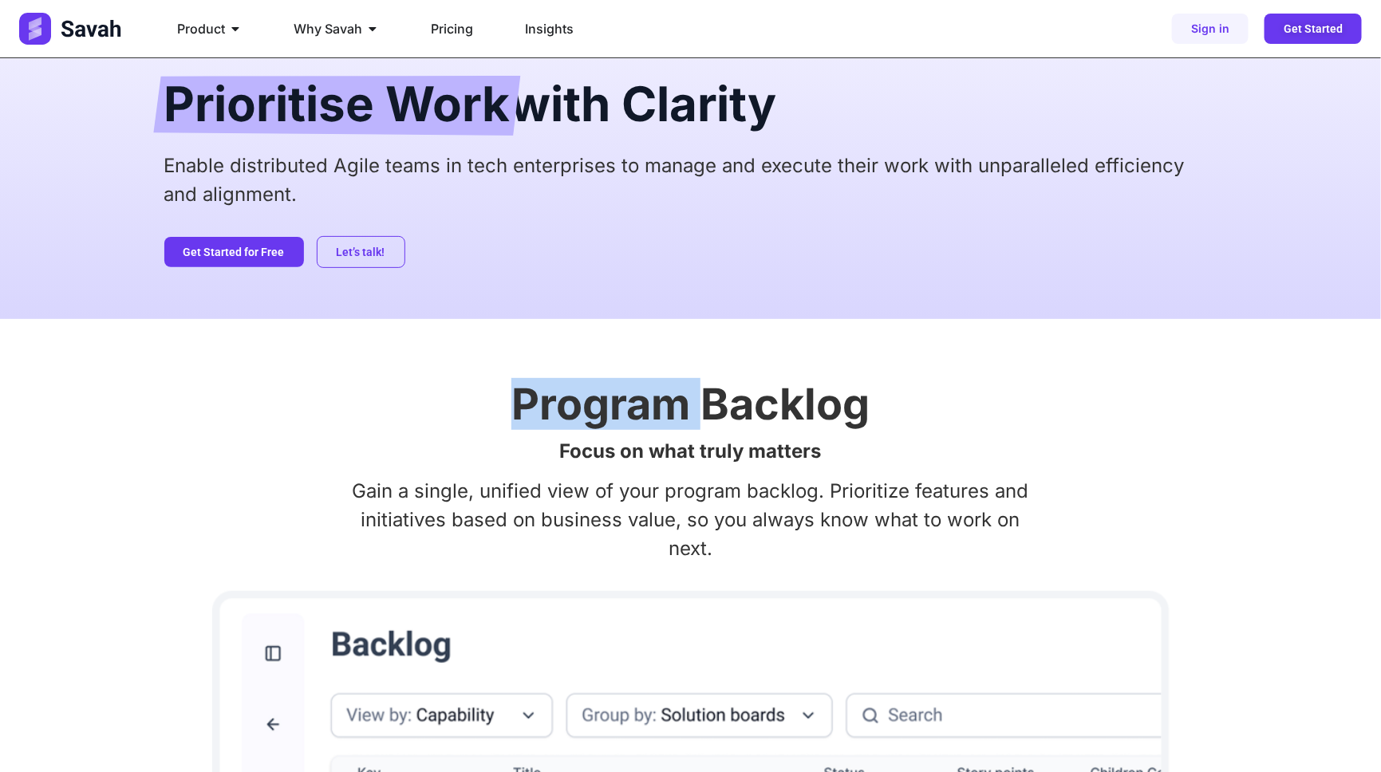
scroll to position [217, 0]
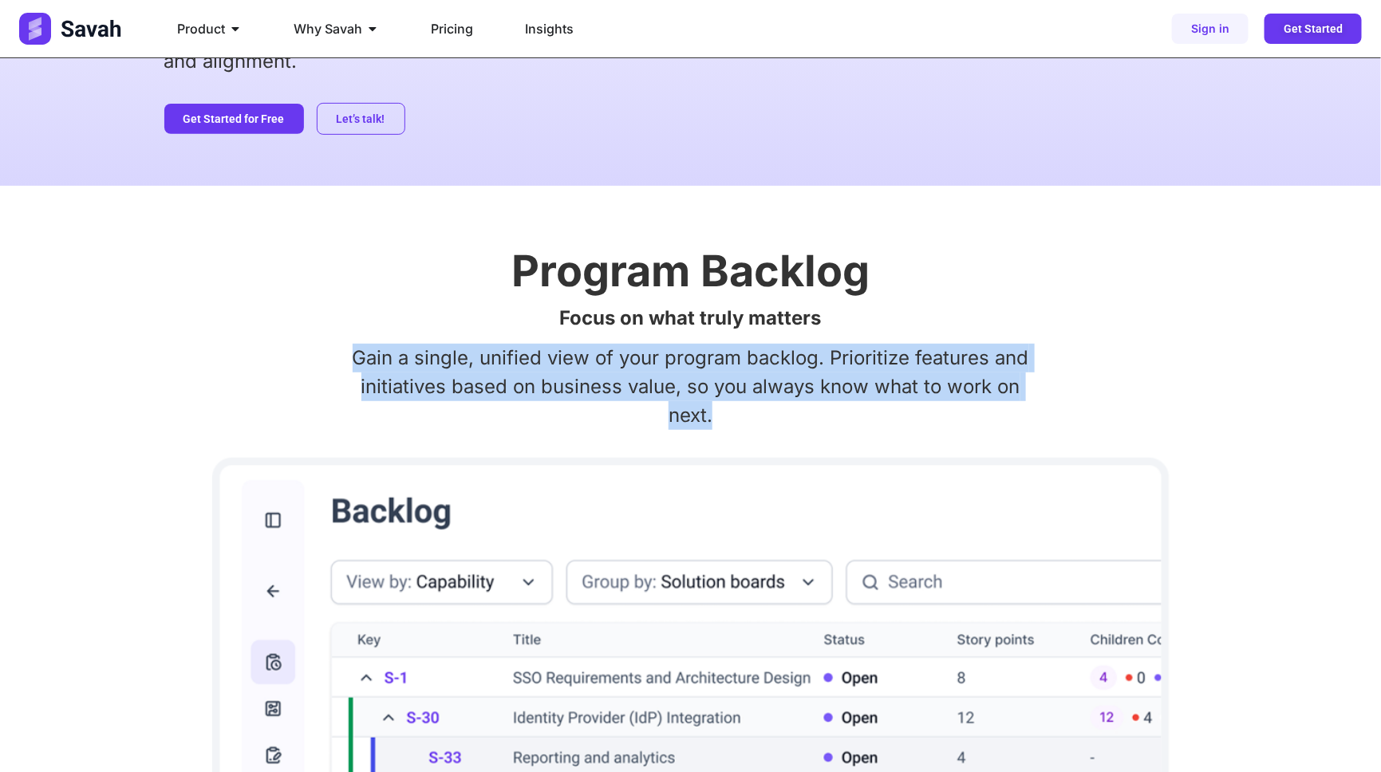
drag, startPoint x: 655, startPoint y: 420, endPoint x: 353, endPoint y: 351, distance: 310.1
click at [353, 351] on p "Gain a single, unified view of your program backlog. Prioritize features and in…" at bounding box center [690, 387] width 1053 height 86
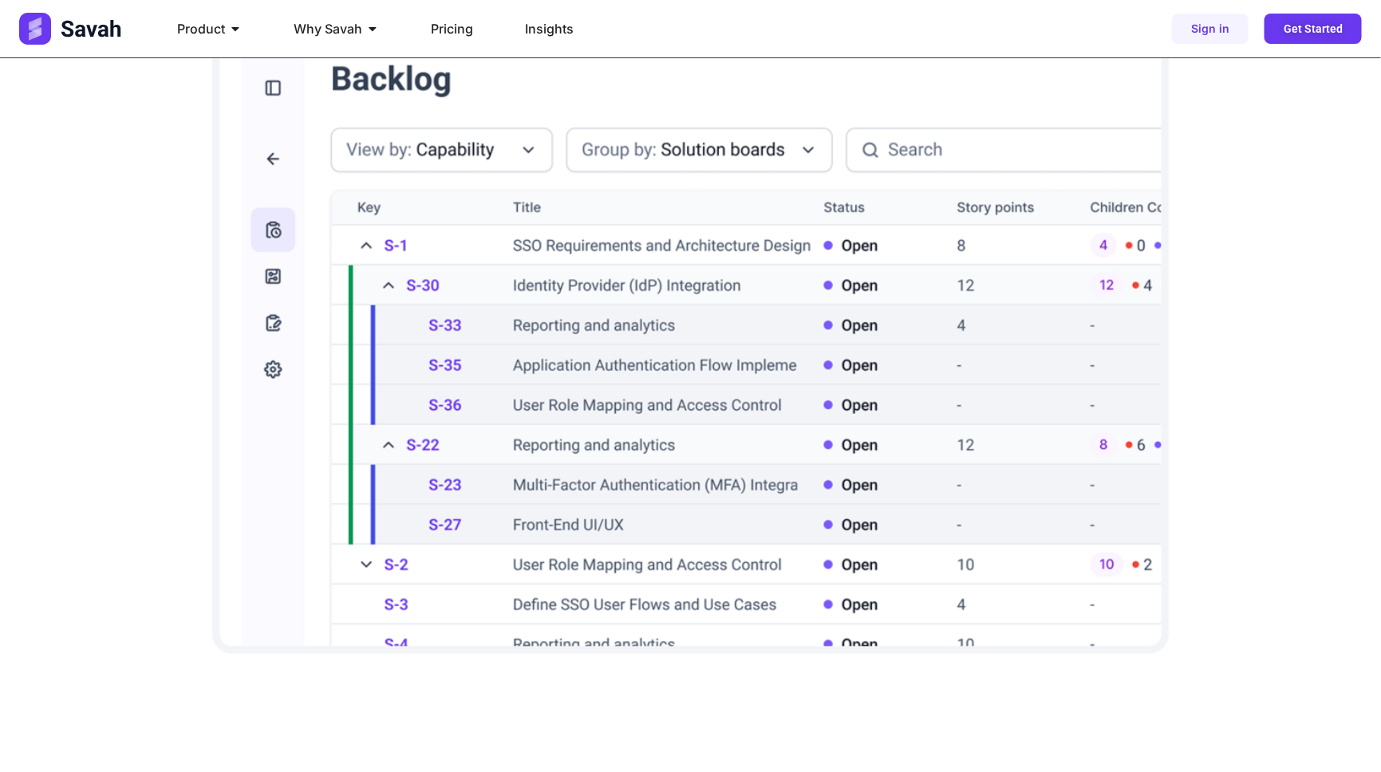
scroll to position [0, 0]
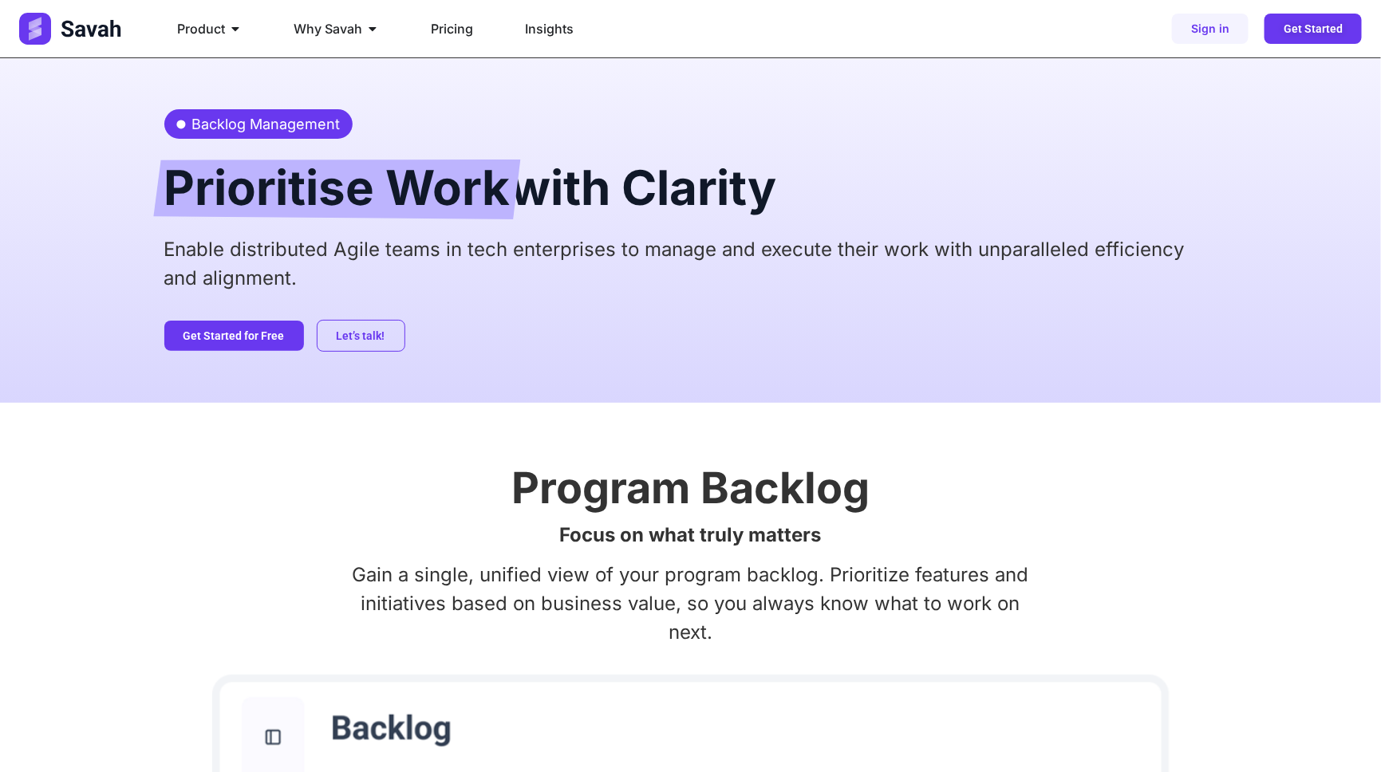
click at [554, 199] on h2 "Prioritise Work with Clarity" at bounding box center [690, 187] width 1053 height 65
click at [665, 199] on h2 "Prioritise Work with Clarity" at bounding box center [690, 187] width 1053 height 65
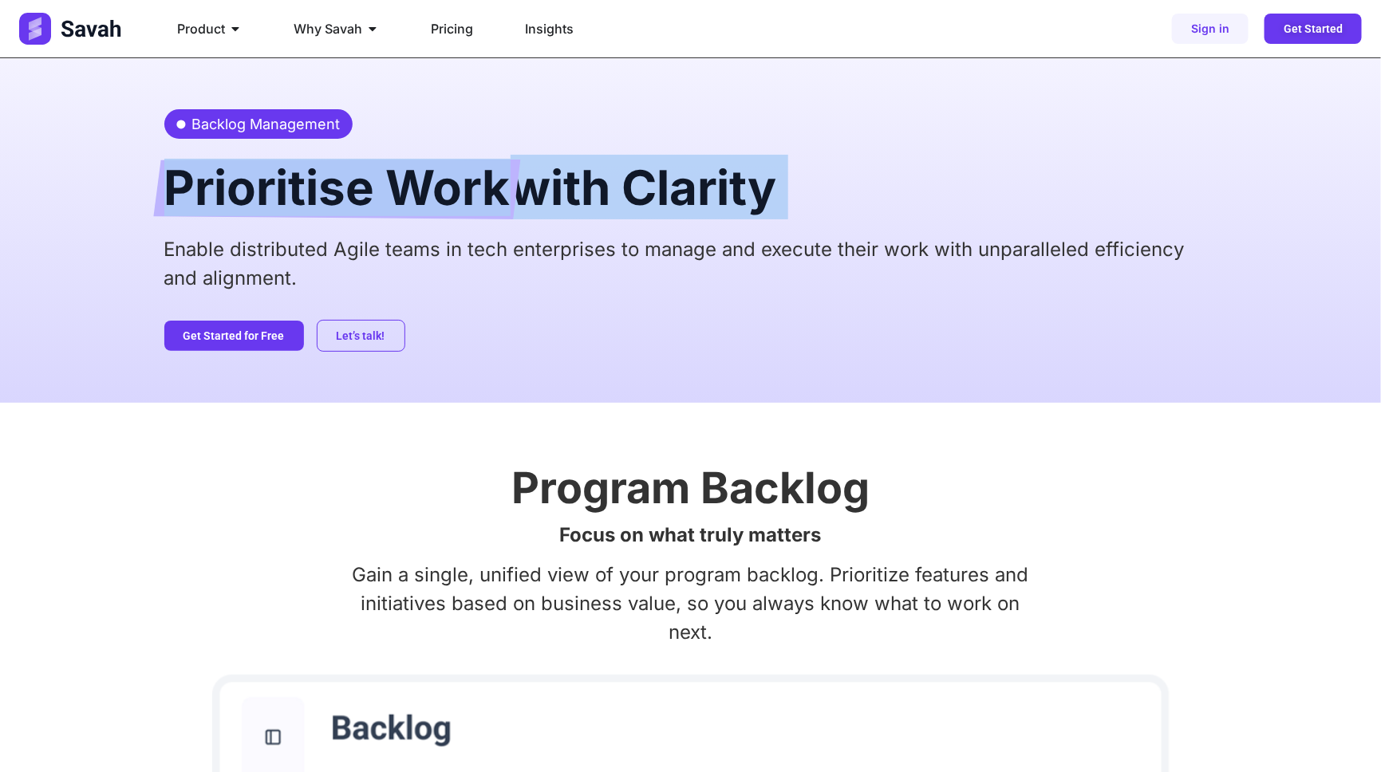
click at [665, 199] on h2 "Prioritise Work with Clarity" at bounding box center [690, 187] width 1053 height 65
click at [495, 200] on span "Prioritise Work" at bounding box center [337, 190] width 346 height 60
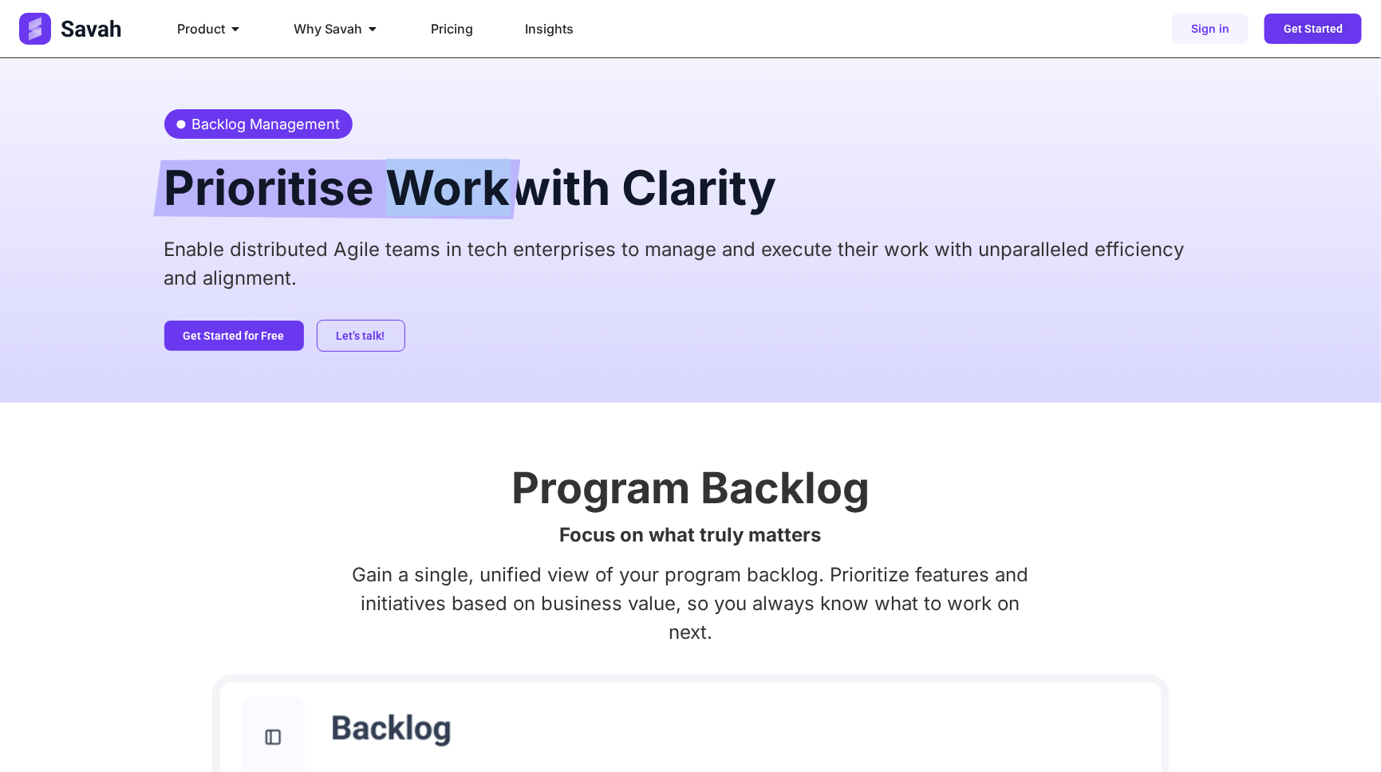
click at [495, 200] on span "Prioritise Work" at bounding box center [337, 190] width 346 height 60
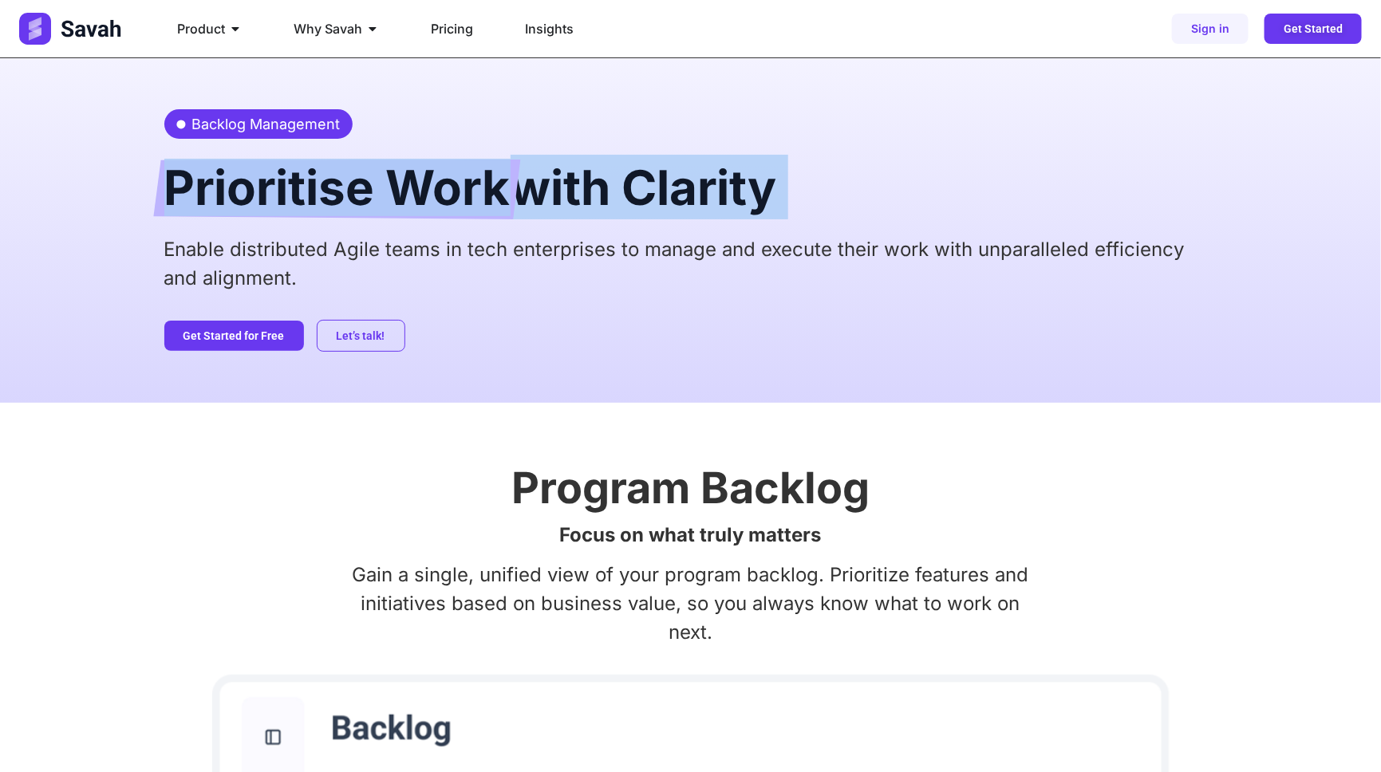
click at [495, 200] on span "Prioritise Work" at bounding box center [337, 190] width 346 height 60
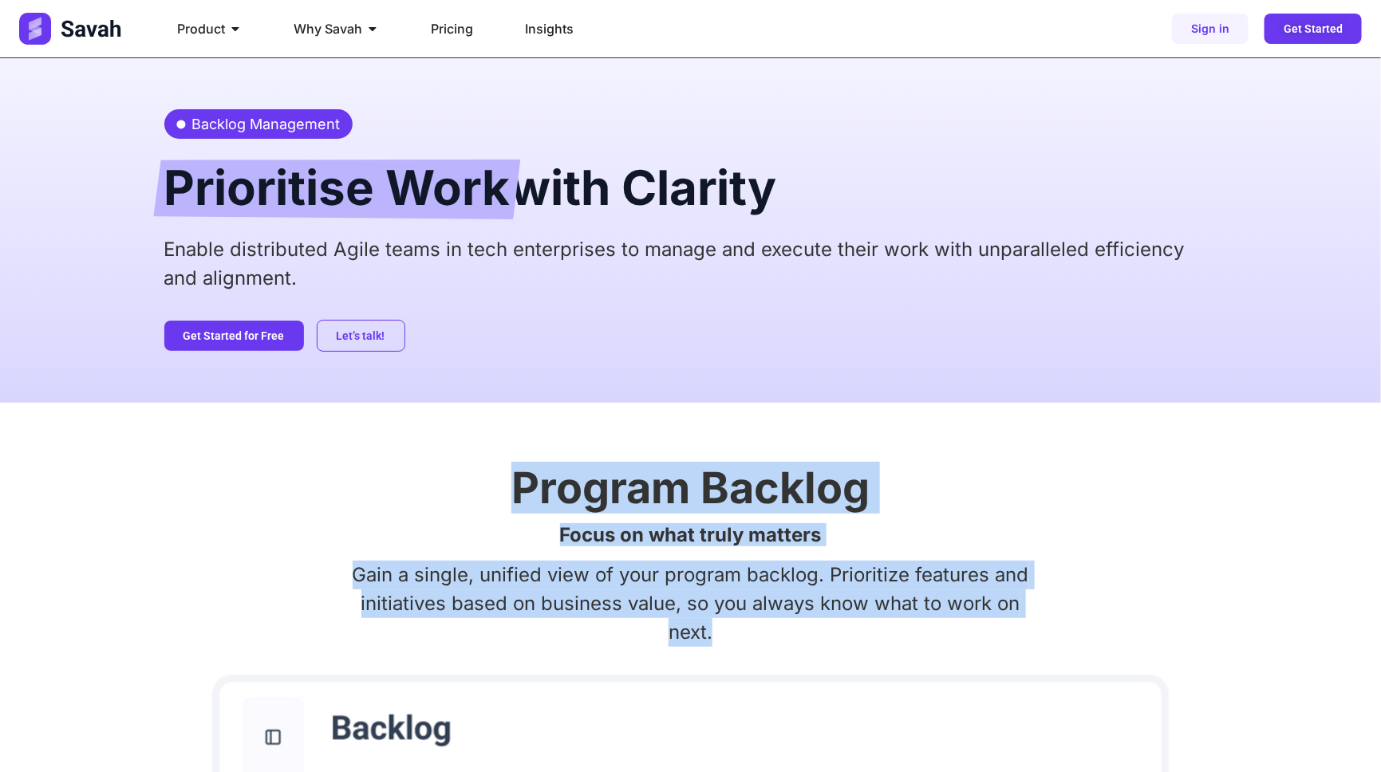
drag, startPoint x: 523, startPoint y: 495, endPoint x: 1009, endPoint y: 635, distance: 505.9
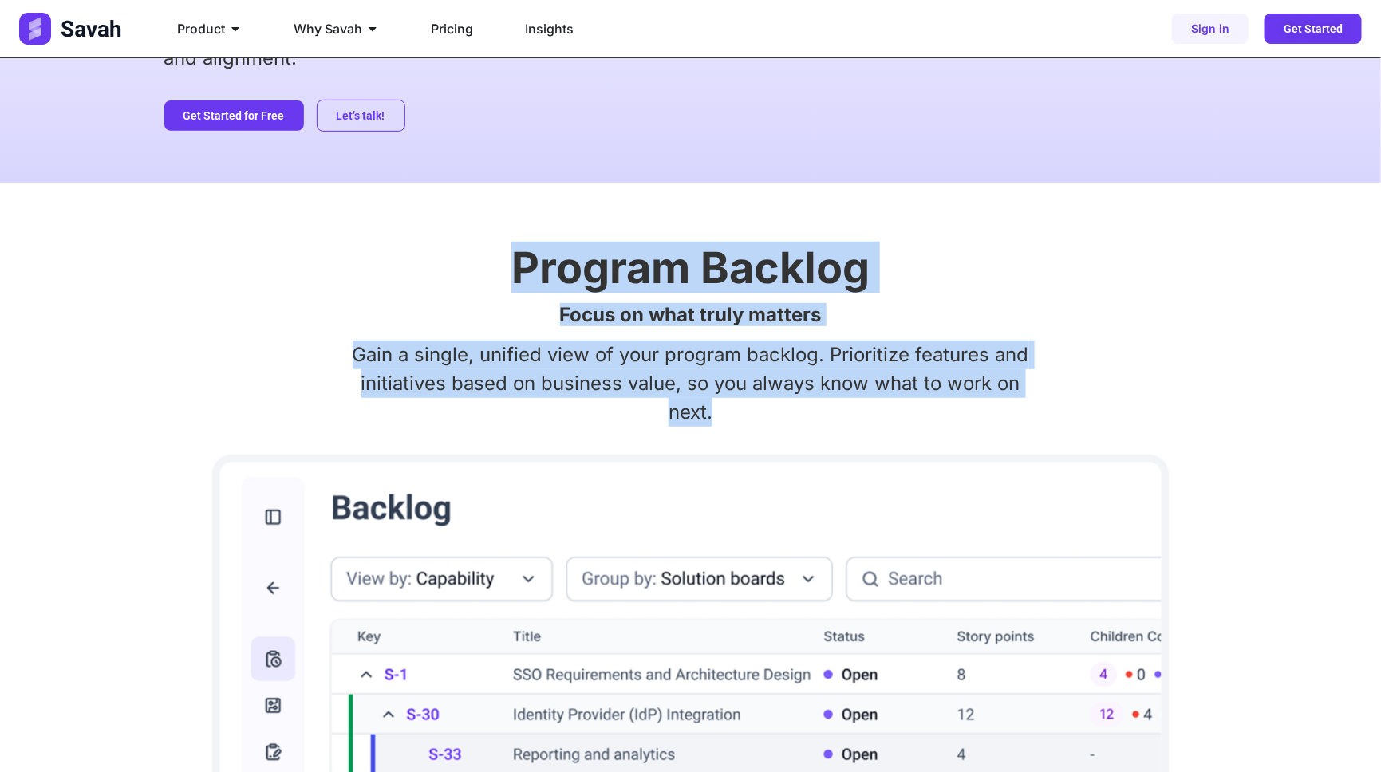
scroll to position [435, 0]
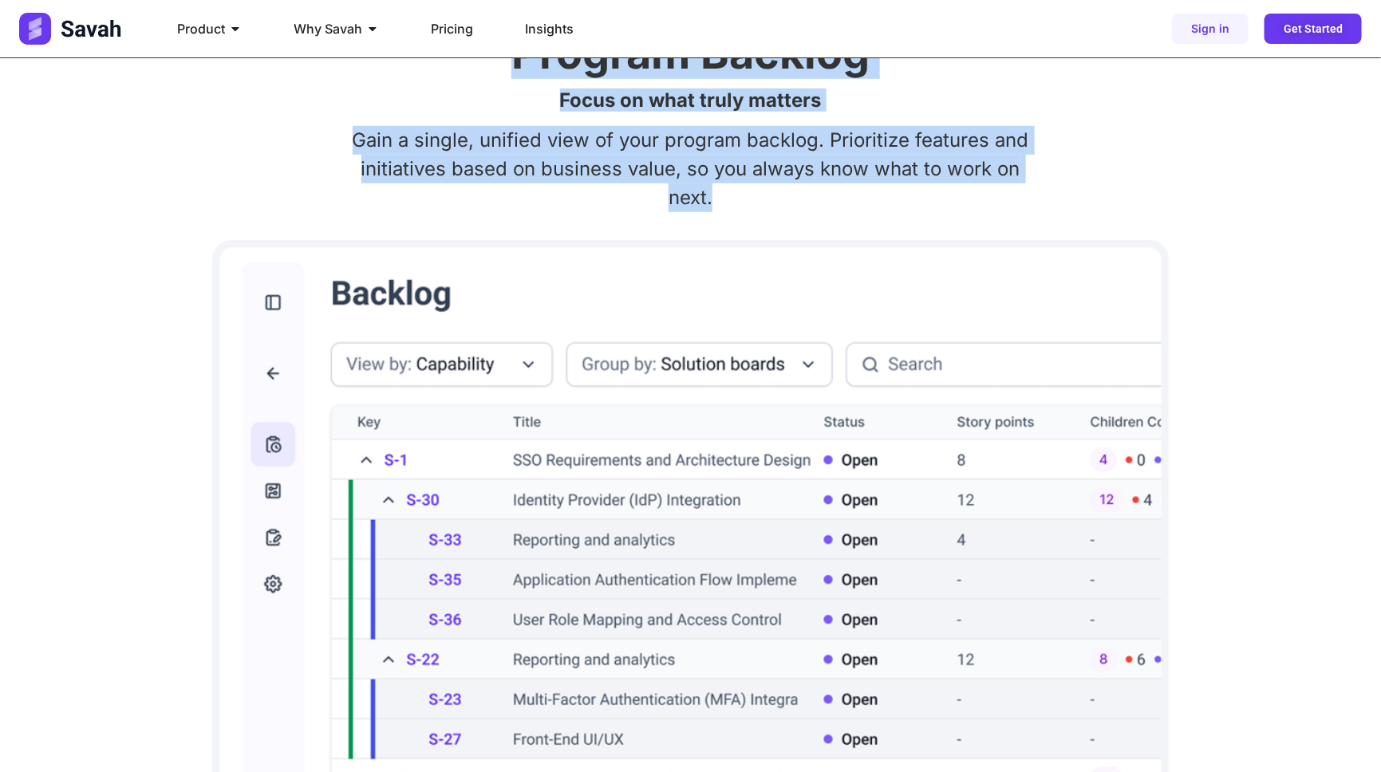
click at [628, 511] on img at bounding box center [691, 555] width 958 height 630
click at [642, 203] on p "Gain a single, unified view of your program backlog. Prioritize features and in…" at bounding box center [690, 169] width 1053 height 86
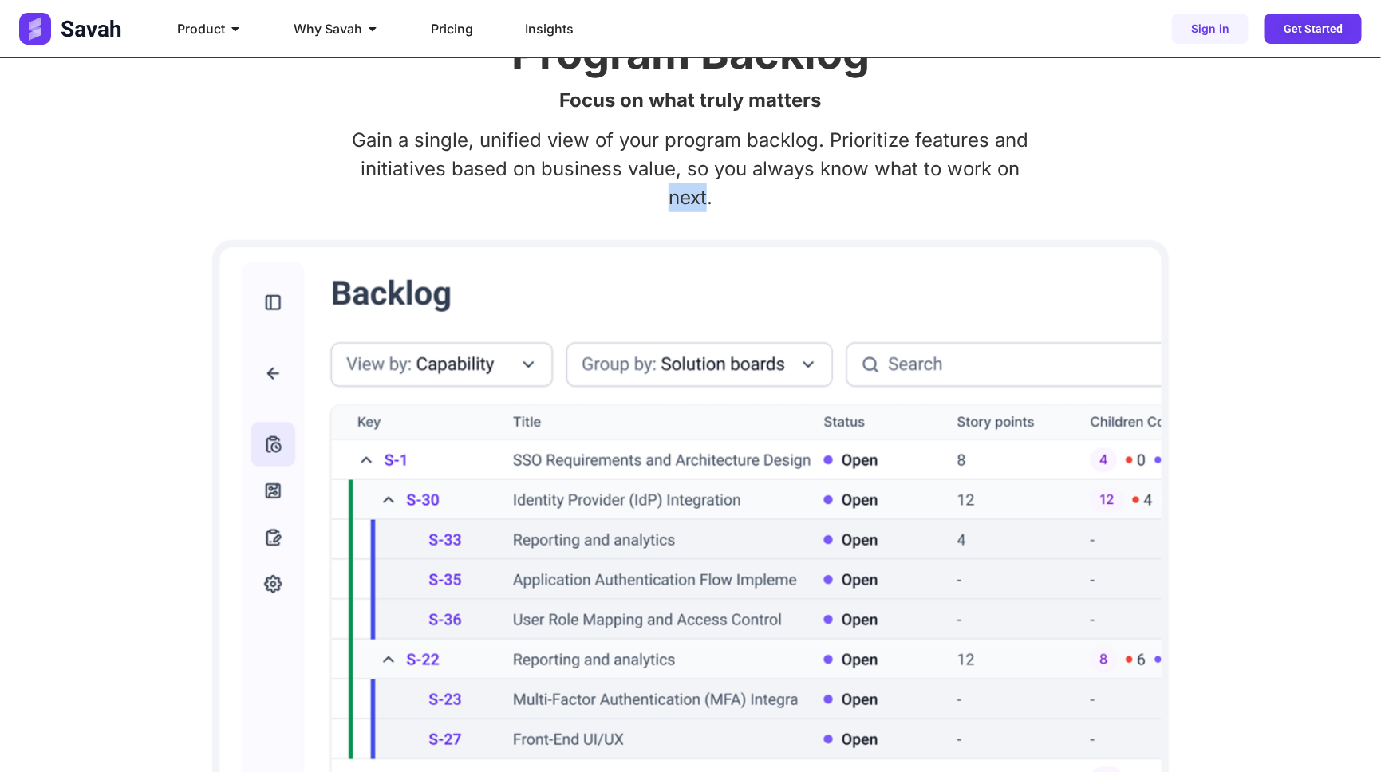
click at [642, 203] on p "Gain a single, unified view of your program backlog. Prioritize features and in…" at bounding box center [690, 169] width 1053 height 86
drag, startPoint x: 730, startPoint y: 201, endPoint x: 563, endPoint y: 190, distance: 168.0
click at [563, 190] on p "Gain a single, unified view of your program backlog. Prioritize features and in…" at bounding box center [690, 169] width 1053 height 86
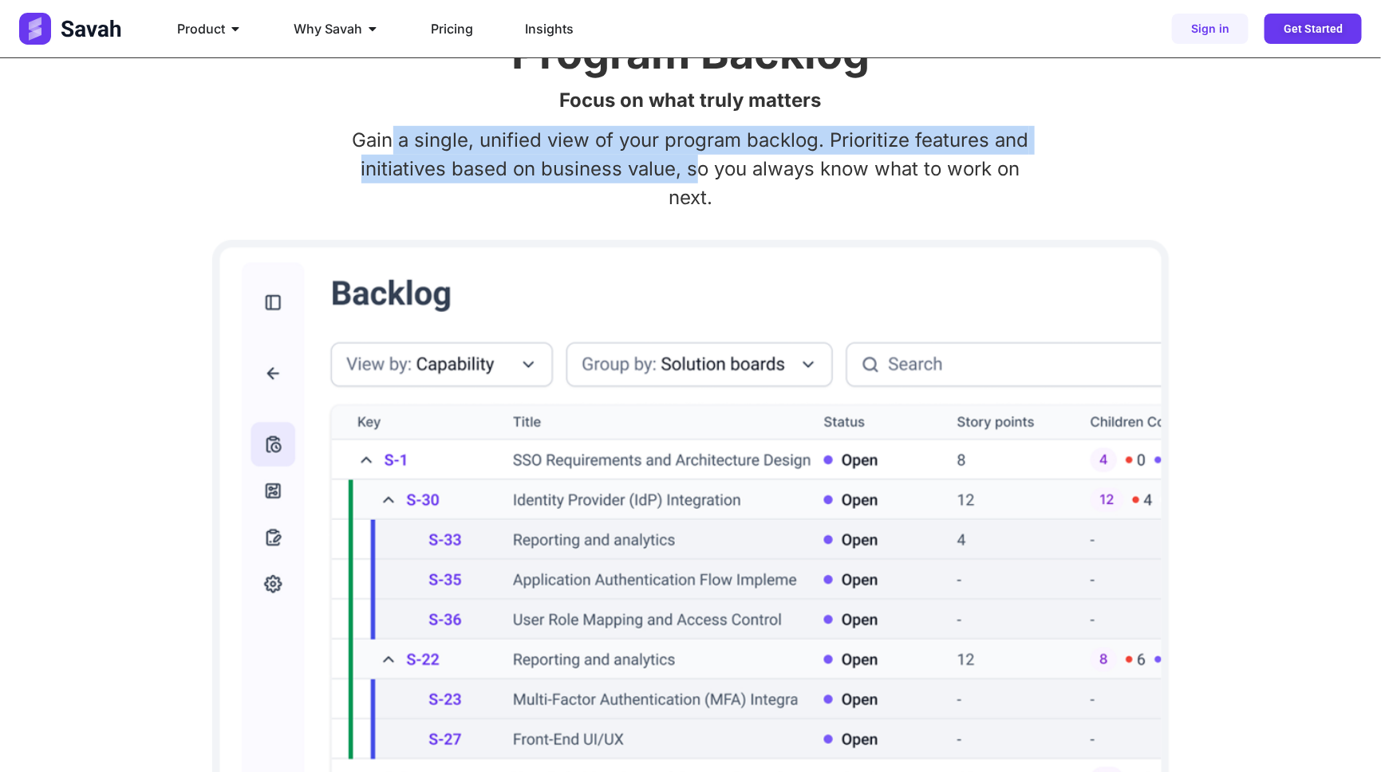
drag, startPoint x: 389, startPoint y: 152, endPoint x: 757, endPoint y: 190, distance: 369.8
click at [701, 180] on p "Gain a single, unified view of your program backlog. Prioritize features and in…" at bounding box center [690, 169] width 1053 height 86
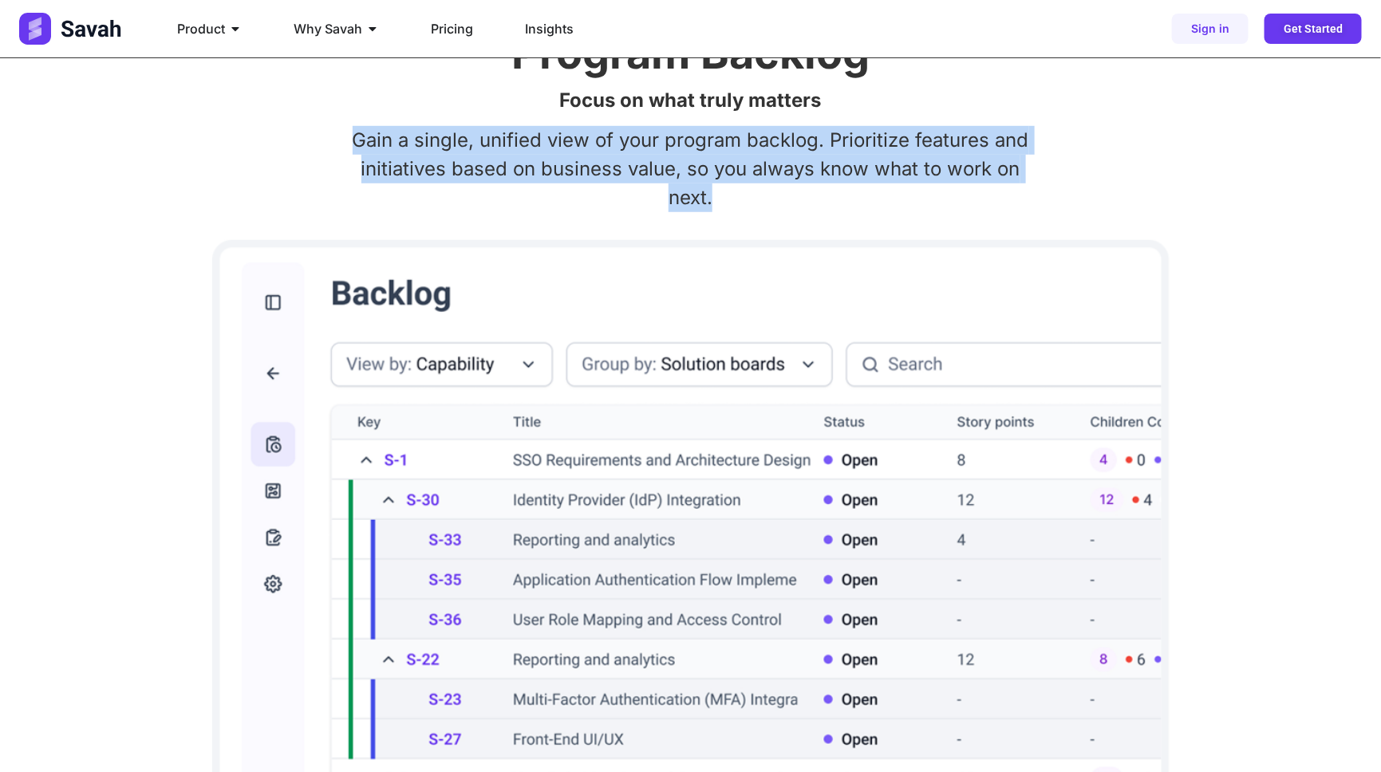
drag, startPoint x: 713, startPoint y: 200, endPoint x: 360, endPoint y: 143, distance: 358.2
click at [360, 143] on p "Gain a single, unified view of your program backlog. Prioritize features and in…" at bounding box center [690, 169] width 1053 height 86
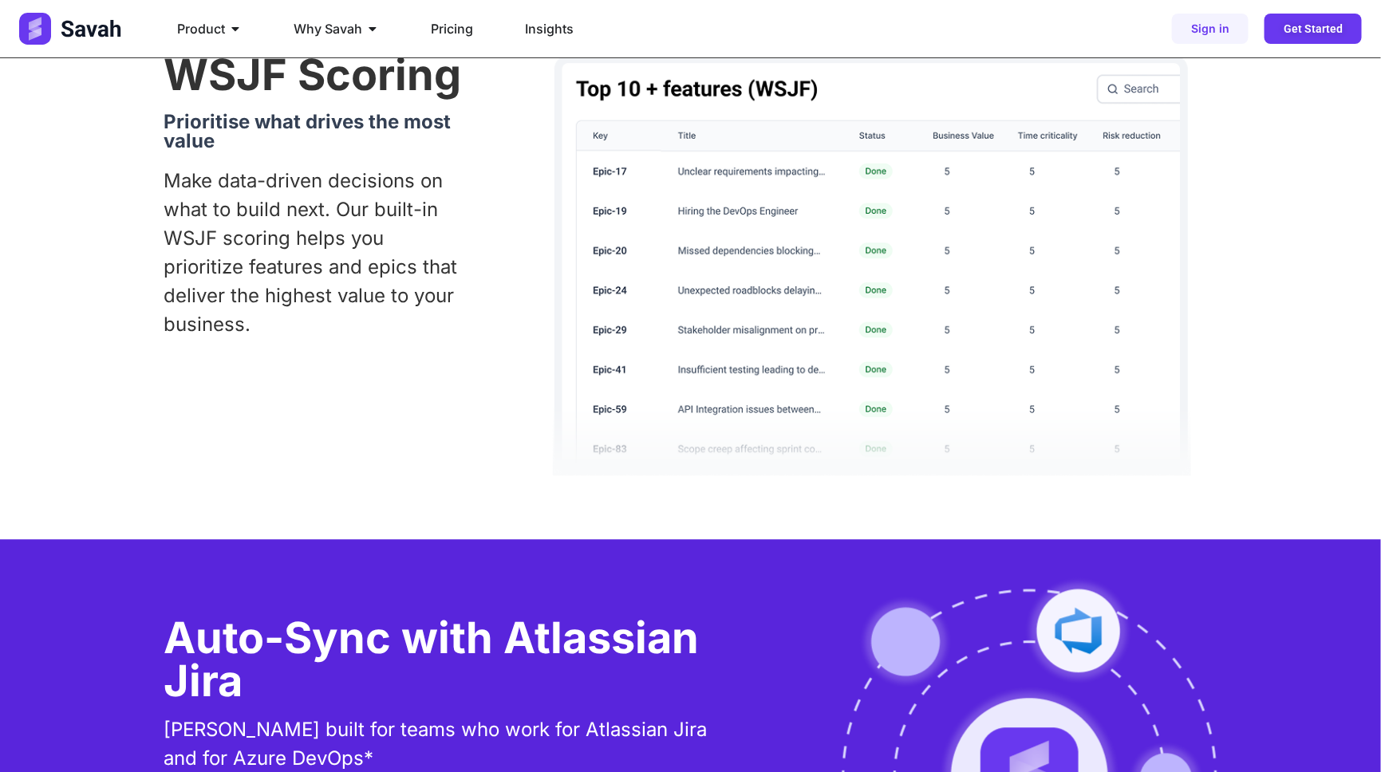
scroll to position [1595, 0]
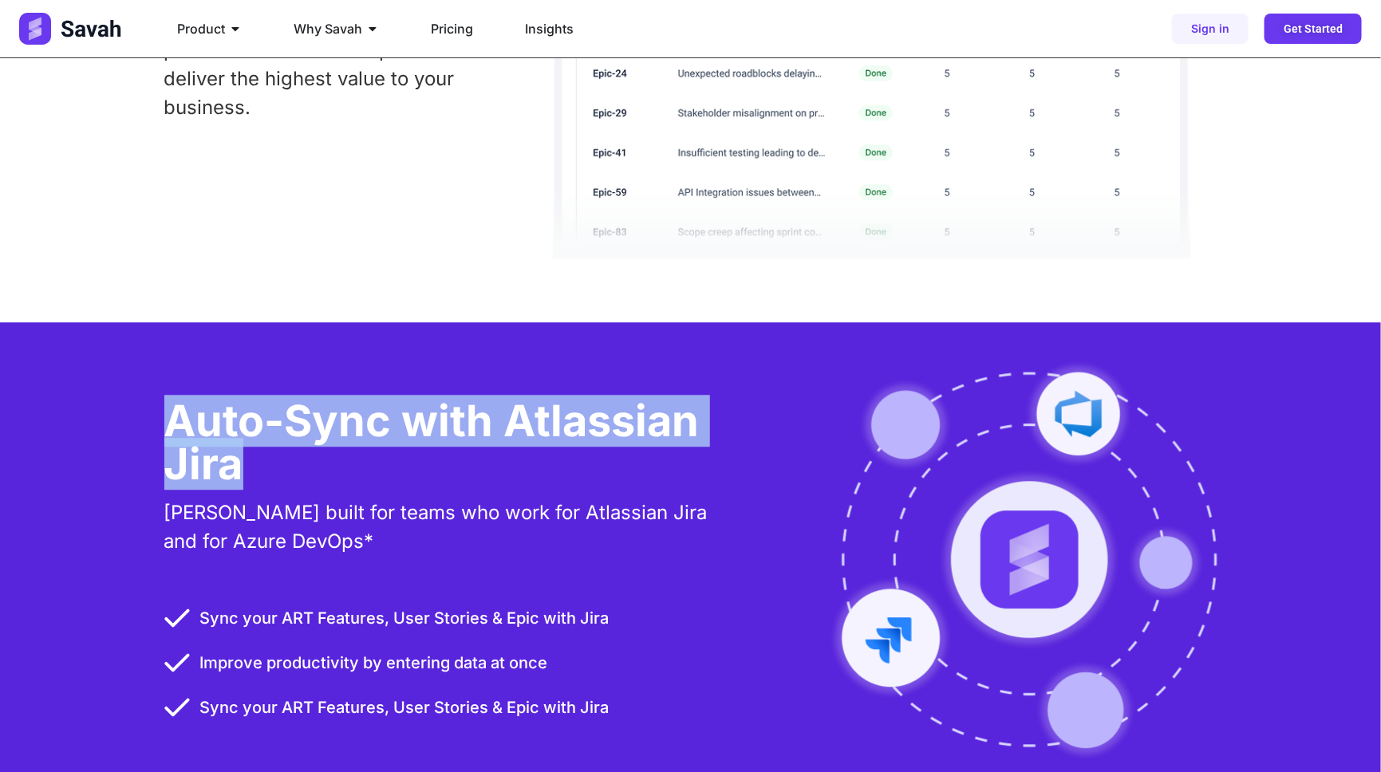
drag, startPoint x: 172, startPoint y: 421, endPoint x: 440, endPoint y: 476, distance: 273.9
click at [434, 476] on h2 "Auto-Sync with Atlassian Jira" at bounding box center [449, 443] width 571 height 86
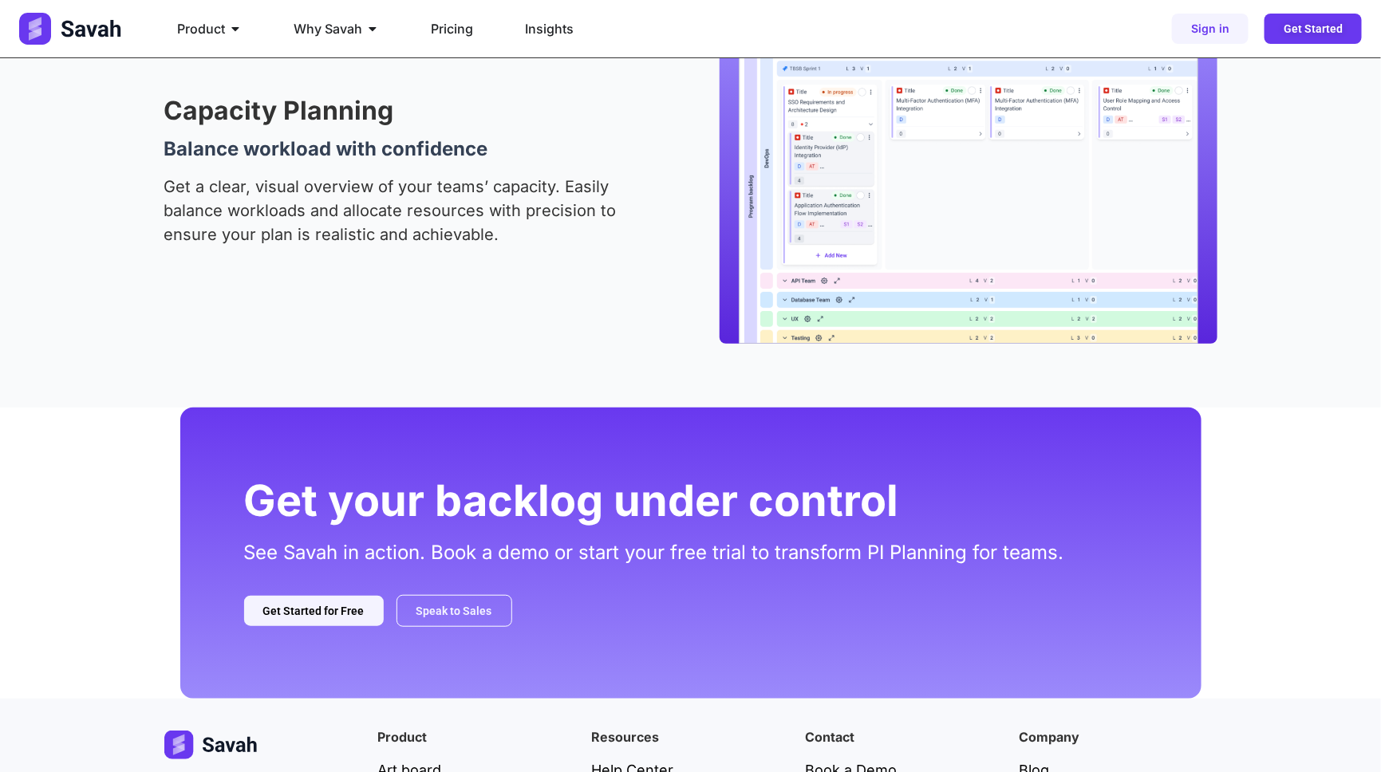
scroll to position [3058, 0]
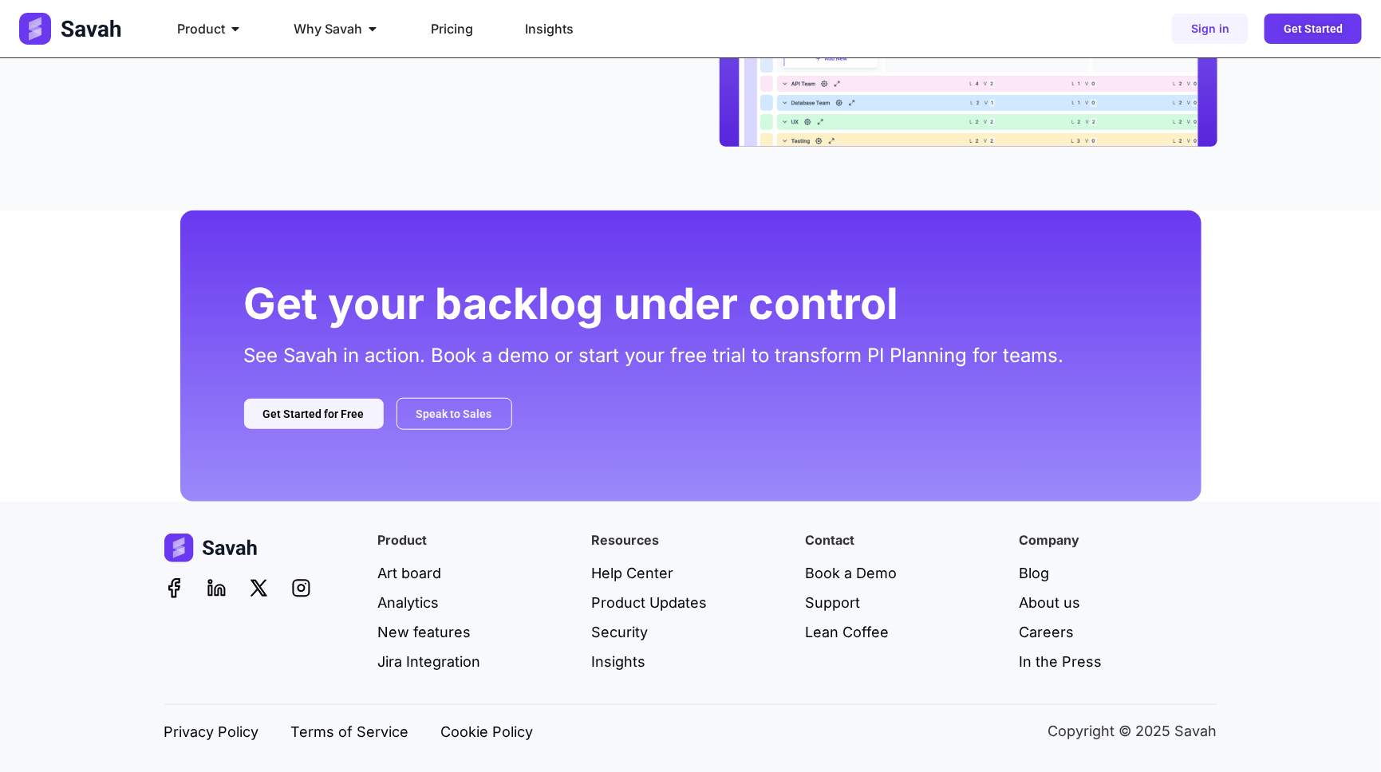
click at [626, 444] on div "Get your backlog under control See Savah in action. Book a demo or start your f…" at bounding box center [690, 356] width 1021 height 290
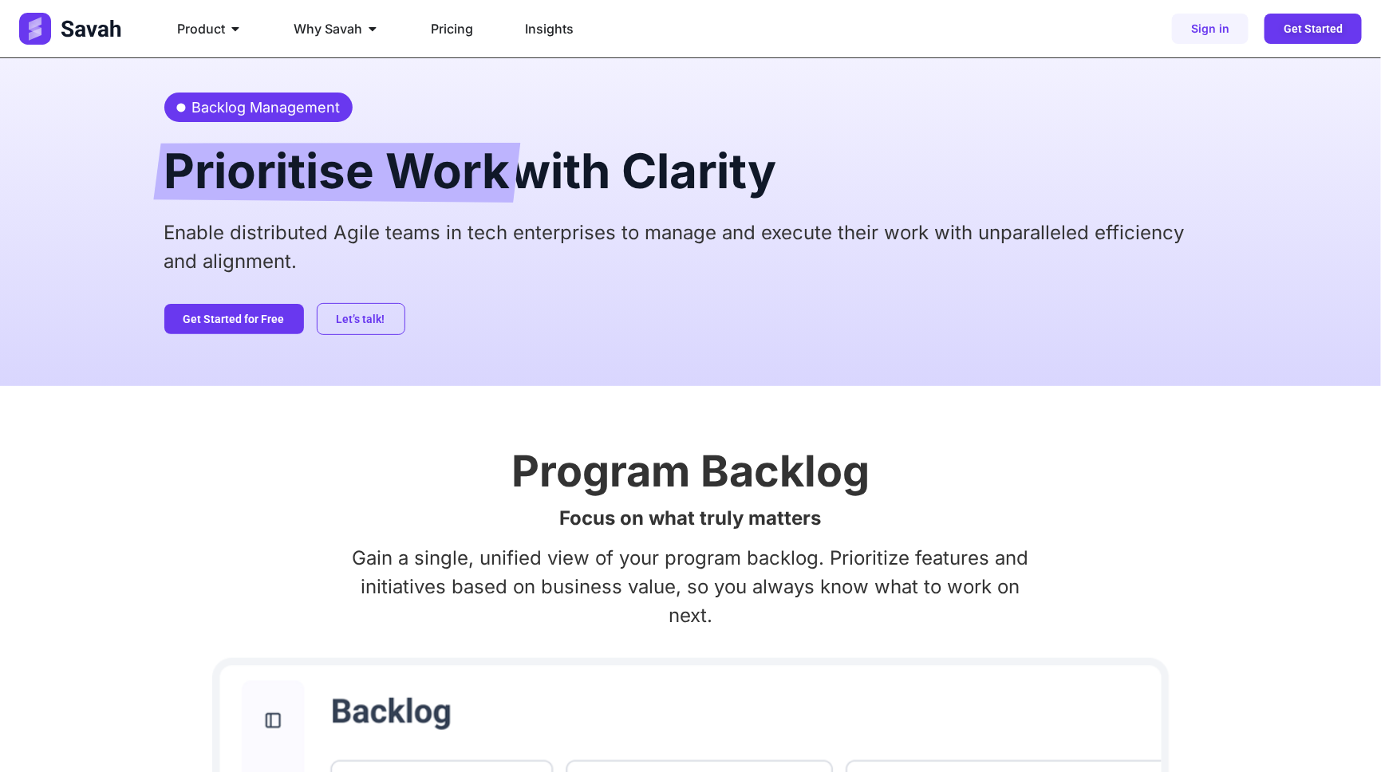
scroll to position [0, 0]
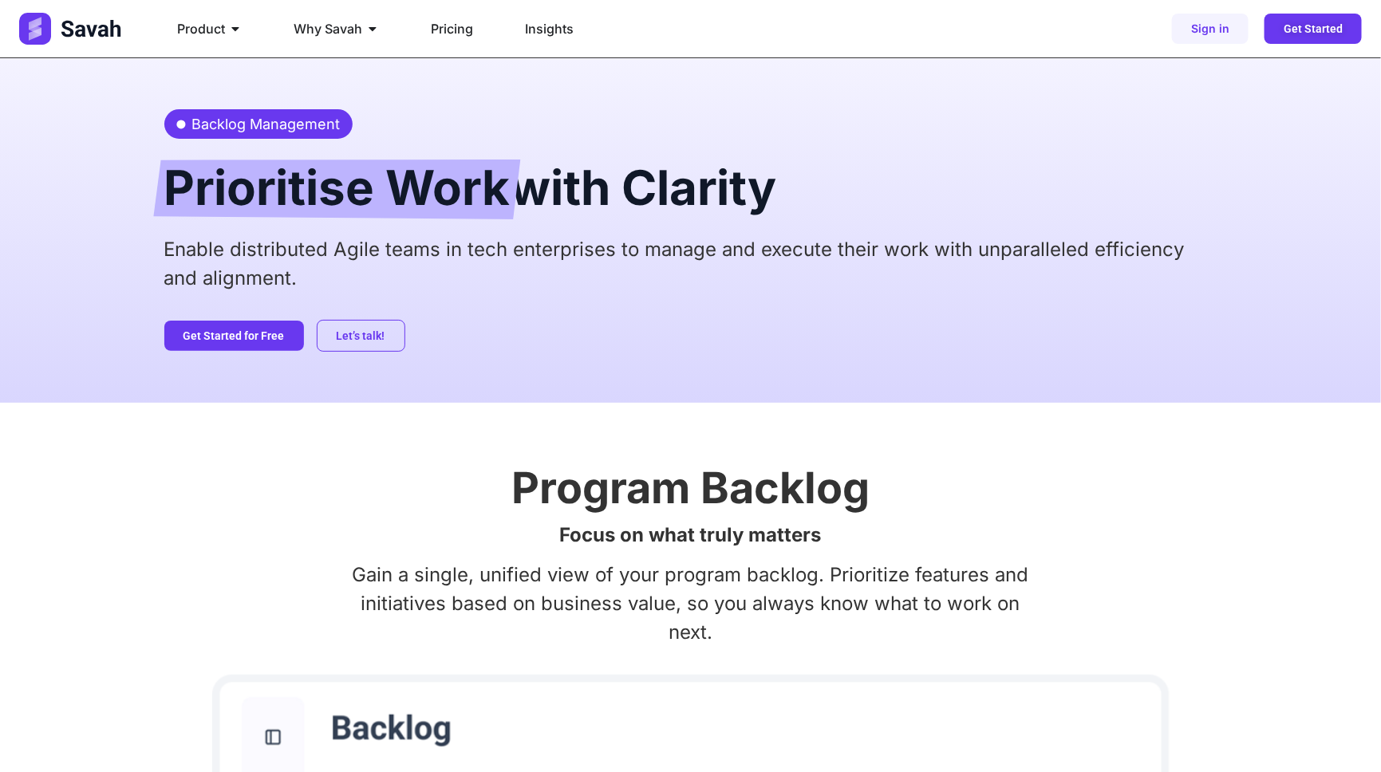
click at [770, 30] on ul "Product Close Product Open Product PI Planning Run planning events at scale wit…" at bounding box center [522, 29] width 717 height 32
click at [787, 358] on div "Backlog Management Prioritise Work with Clarity Enable distributed Agile teams …" at bounding box center [690, 230] width 1053 height 345
click at [251, 259] on p "Enable distributed Agile teams in tech enterprises to manage and execute their …" at bounding box center [690, 263] width 1053 height 57
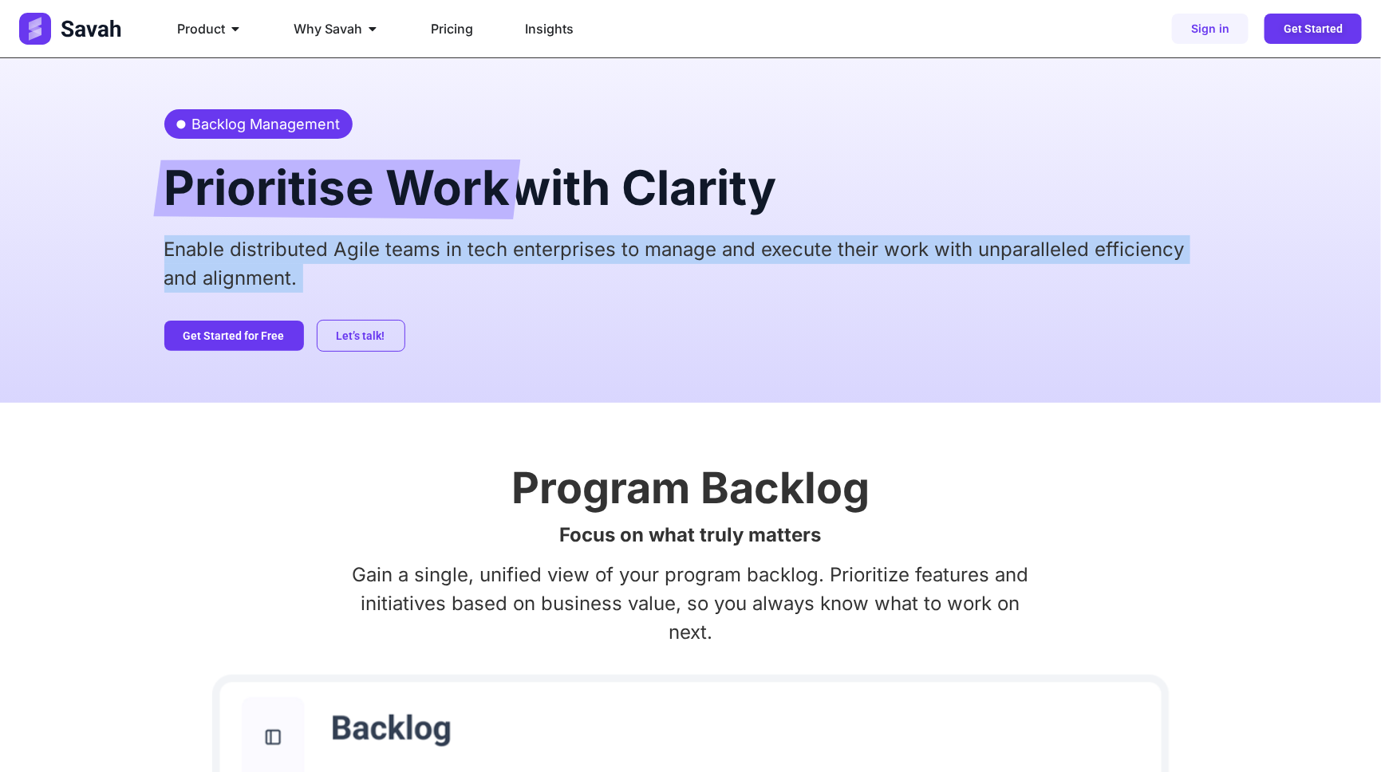
click at [251, 259] on p "Enable distributed Agile teams in tech enterprises to manage and execute their …" at bounding box center [690, 263] width 1053 height 57
click at [207, 267] on p "Enable distributed Agile teams in tech enterprises to manage and execute their …" at bounding box center [690, 263] width 1053 height 57
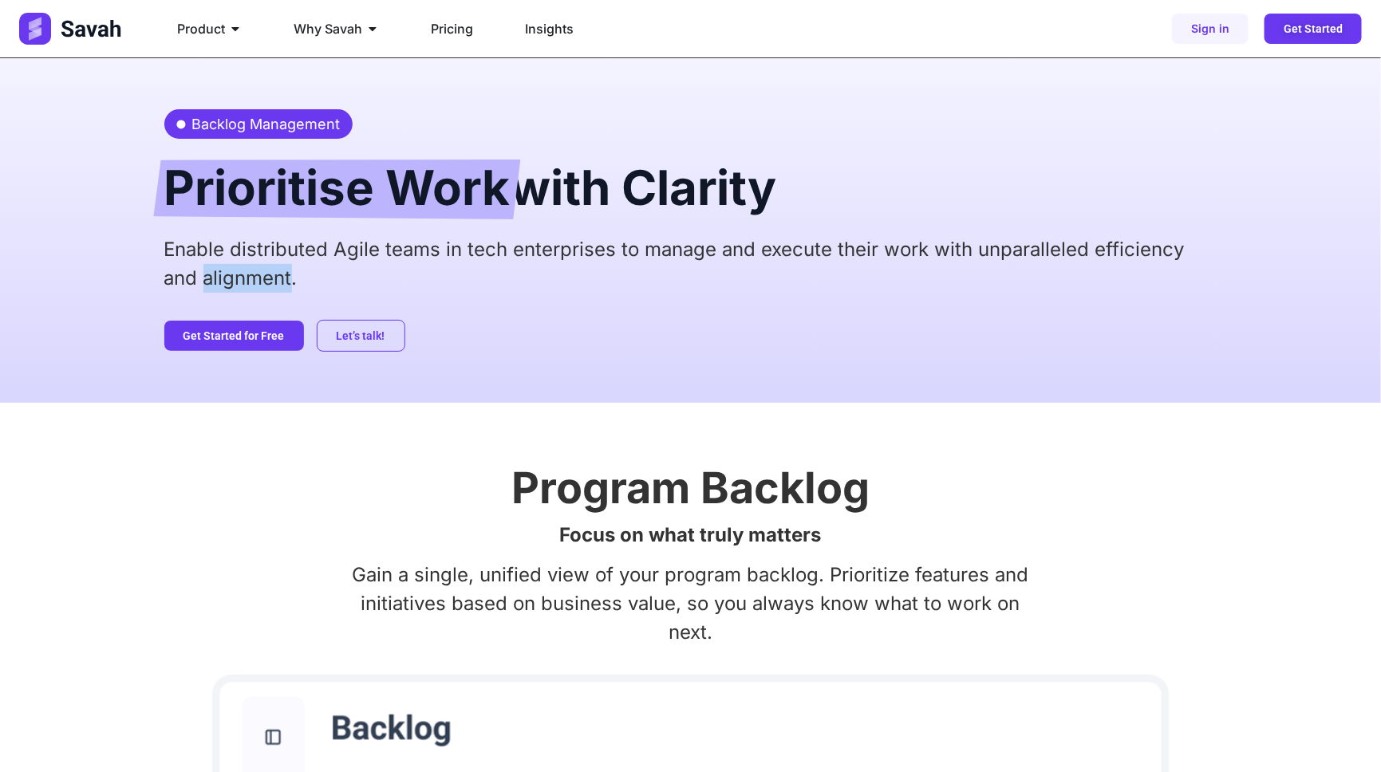
click at [207, 267] on p "Enable distributed Agile teams in tech enterprises to manage and execute their …" at bounding box center [690, 263] width 1053 height 57
click at [178, 256] on p "Enable distributed Agile teams in tech enterprises to manage and execute their …" at bounding box center [690, 263] width 1053 height 57
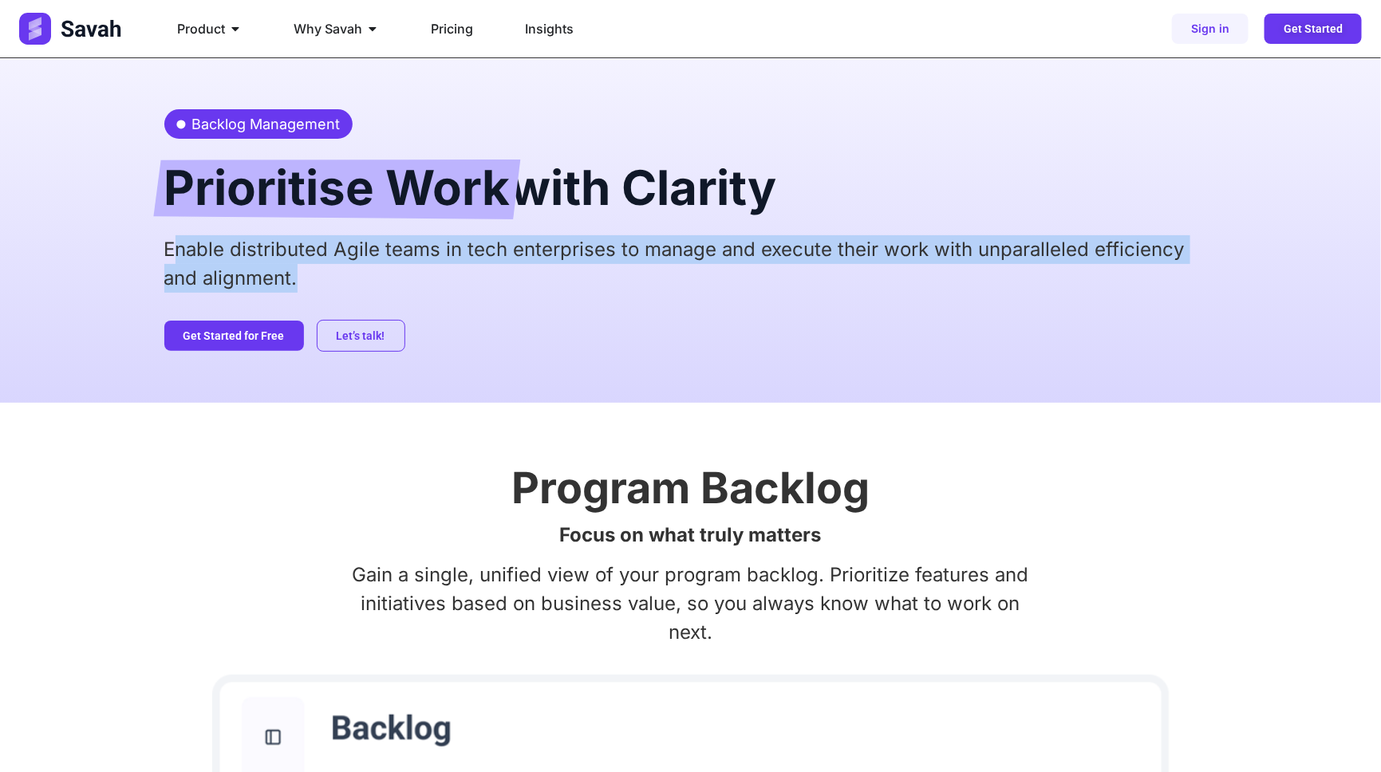
drag, startPoint x: 170, startPoint y: 255, endPoint x: 361, endPoint y: 279, distance: 192.2
click at [354, 278] on p "Enable distributed Agile teams in tech enterprises to manage and execute their …" at bounding box center [690, 263] width 1053 height 57
click at [374, 280] on p "Enable distributed Agile teams in tech enterprises to manage and execute their …" at bounding box center [690, 263] width 1053 height 57
drag, startPoint x: 326, startPoint y: 281, endPoint x: 146, endPoint y: 255, distance: 181.4
click at [146, 255] on div "Backlog Management Prioritise Work with Clarity Enable distributed Agile teams …" at bounding box center [690, 230] width 1381 height 345
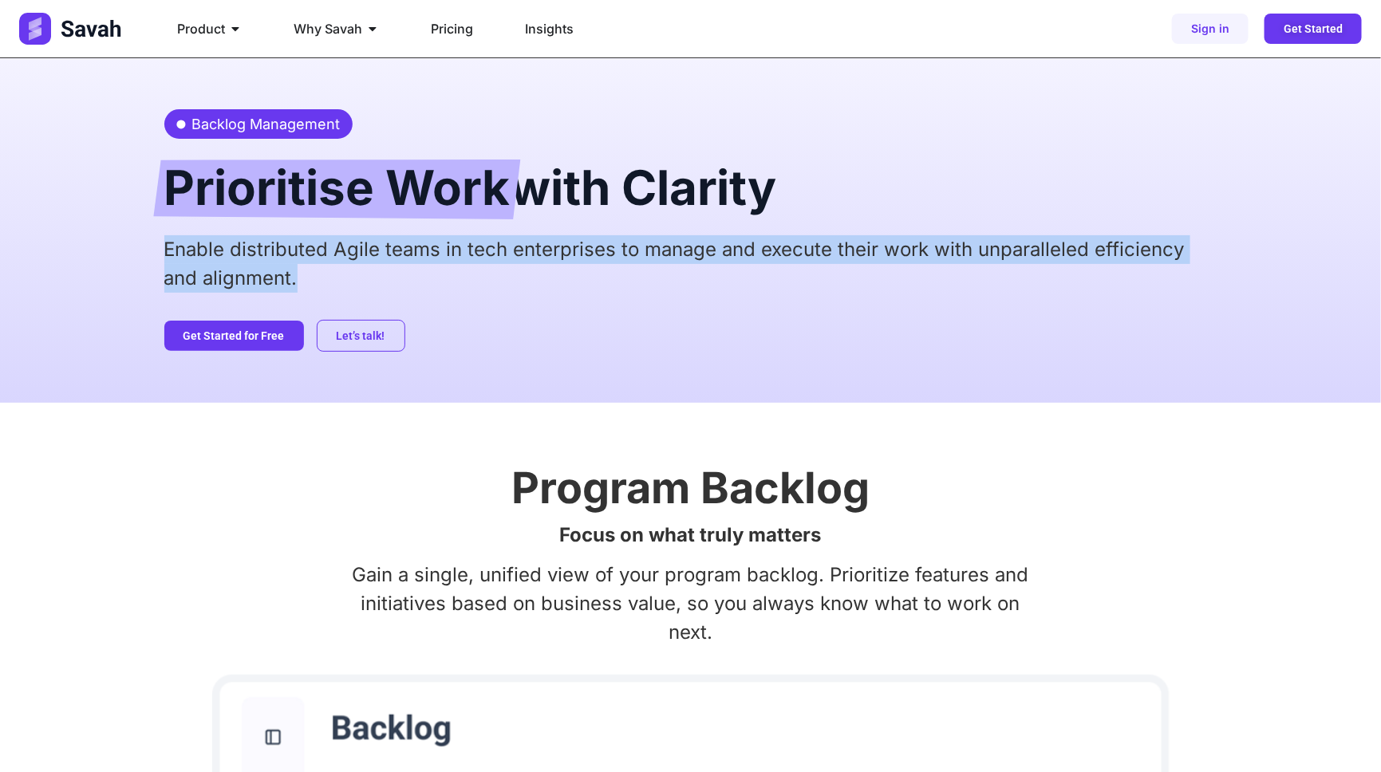
click at [302, 266] on p "Enable distributed Agile teams in tech enterprises to manage and execute their …" at bounding box center [690, 263] width 1053 height 57
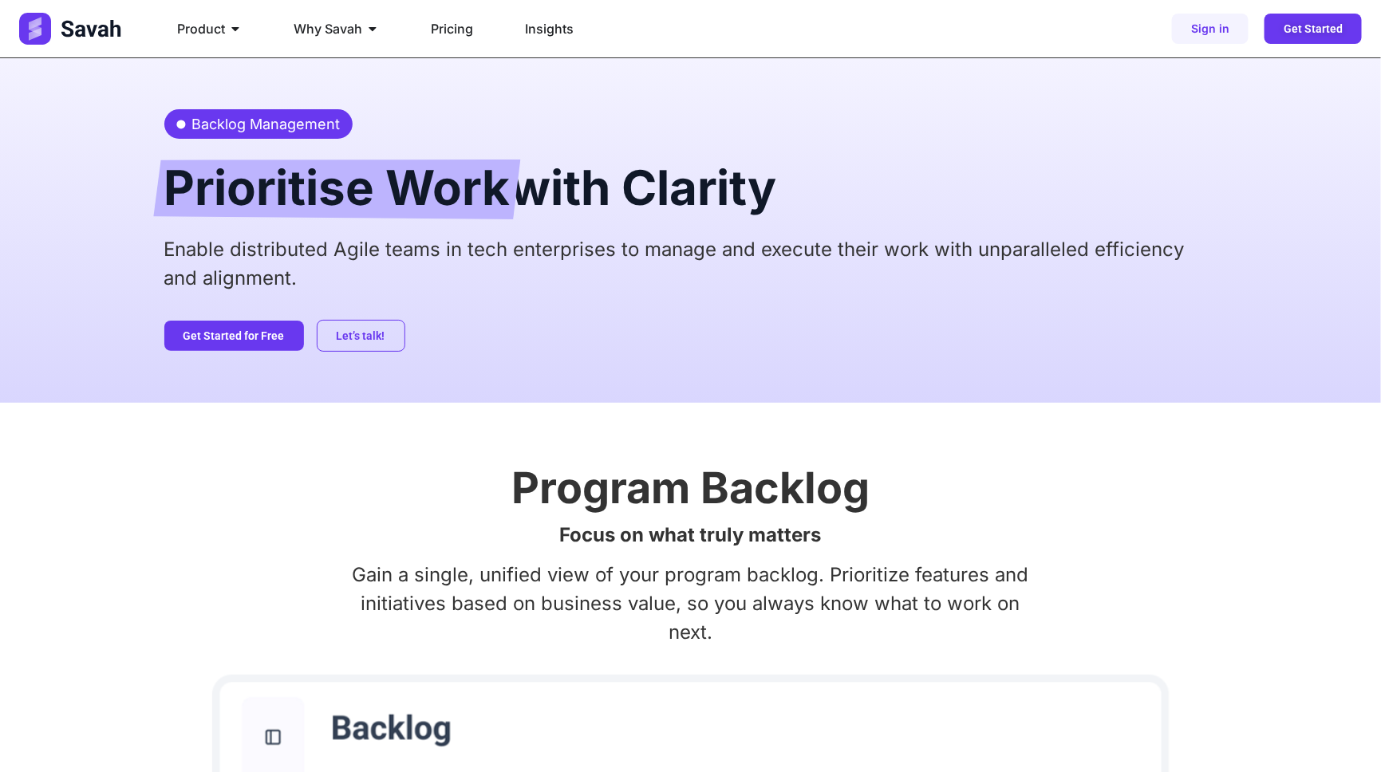
click at [259, 122] on span "Backlog Management" at bounding box center [264, 124] width 152 height 22
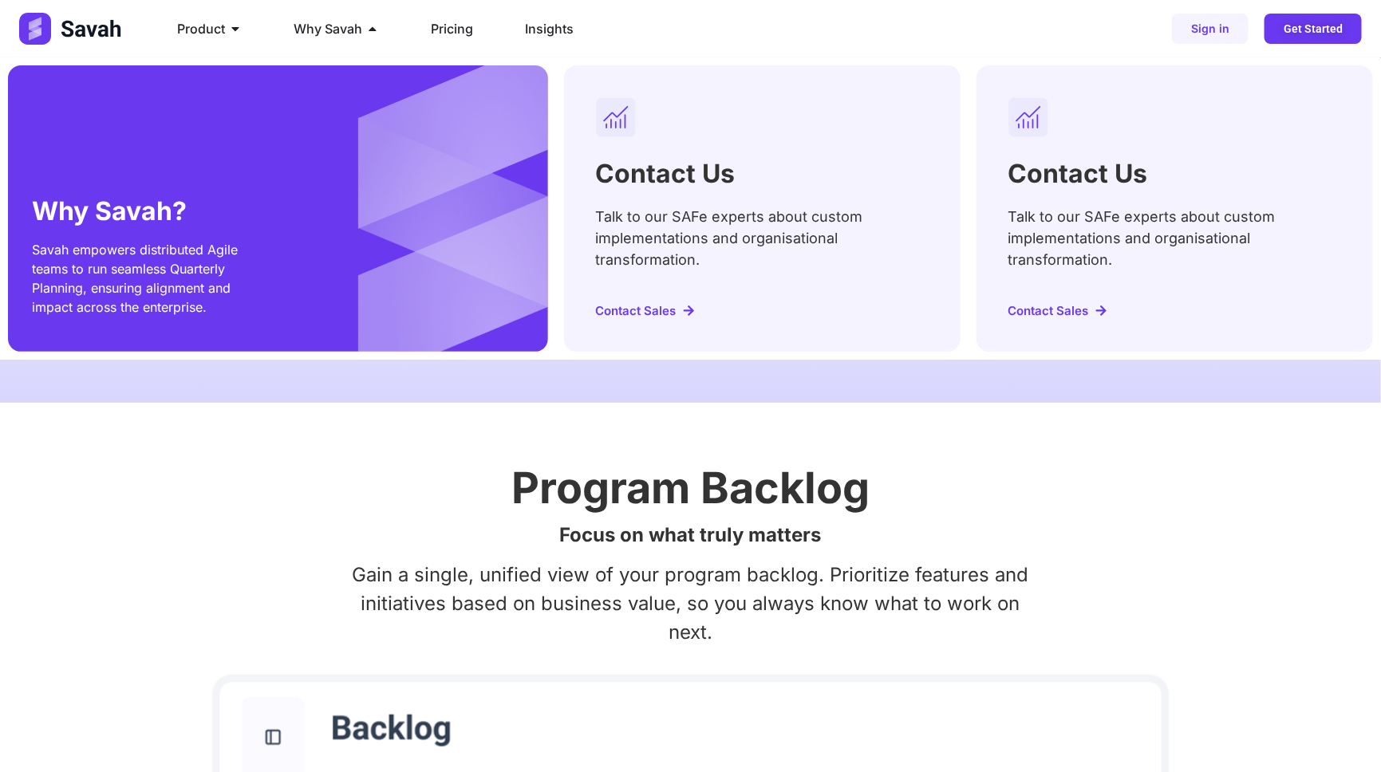
click at [637, 172] on h2 "Contact Us" at bounding box center [666, 174] width 140 height 26
click at [682, 232] on p "Talk to our SAFe experts about custom implementations and organisational transf…" at bounding box center [762, 238] width 333 height 65
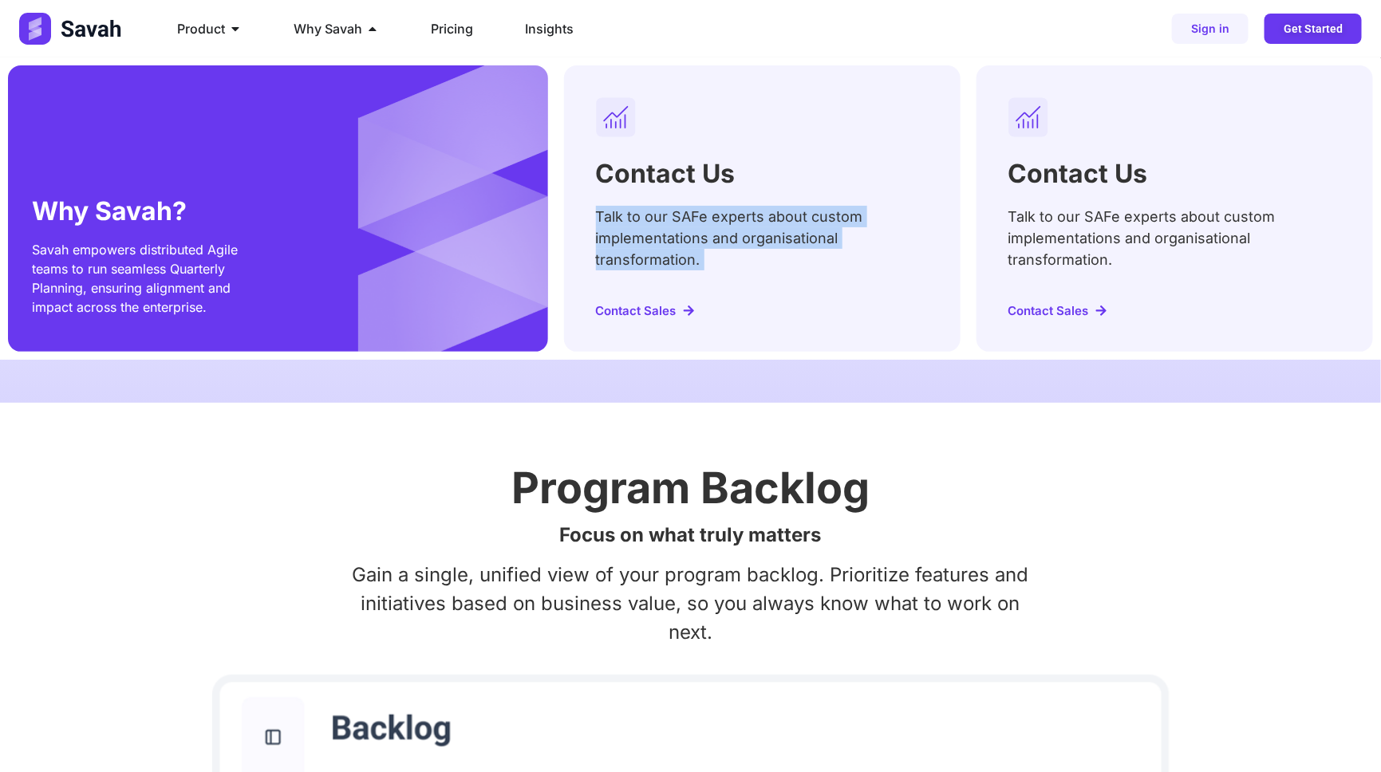
click at [682, 232] on p "Talk to our SAFe experts about custom implementations and organisational transf…" at bounding box center [762, 238] width 333 height 65
click at [763, 302] on div "Contact Us Talk to our SAFe experts about custom implementations and organisati…" at bounding box center [762, 208] width 397 height 286
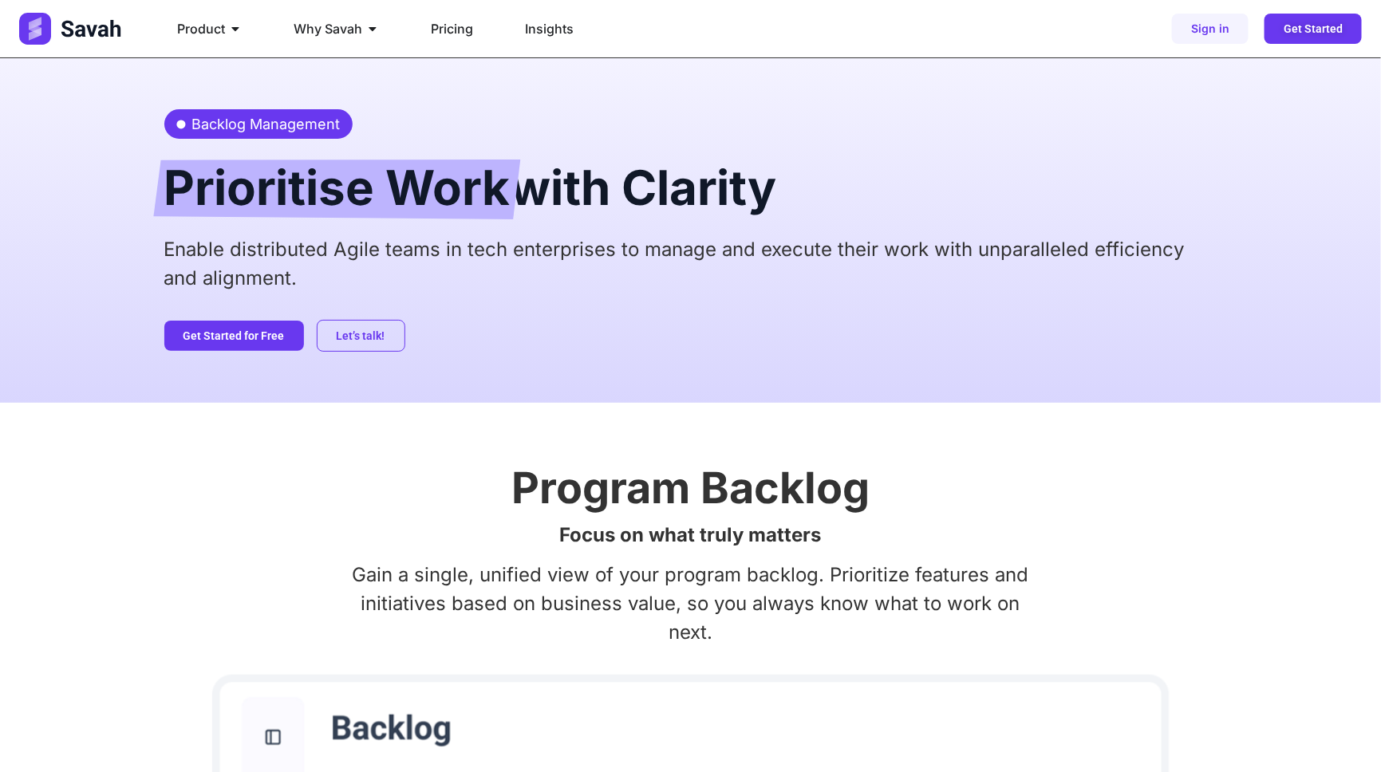
click at [296, 182] on span "Prioritise Work" at bounding box center [337, 190] width 346 height 60
click at [607, 302] on div "Enable distributed Agile teams in tech enterprises to manage and execute their …" at bounding box center [690, 269] width 1053 height 69
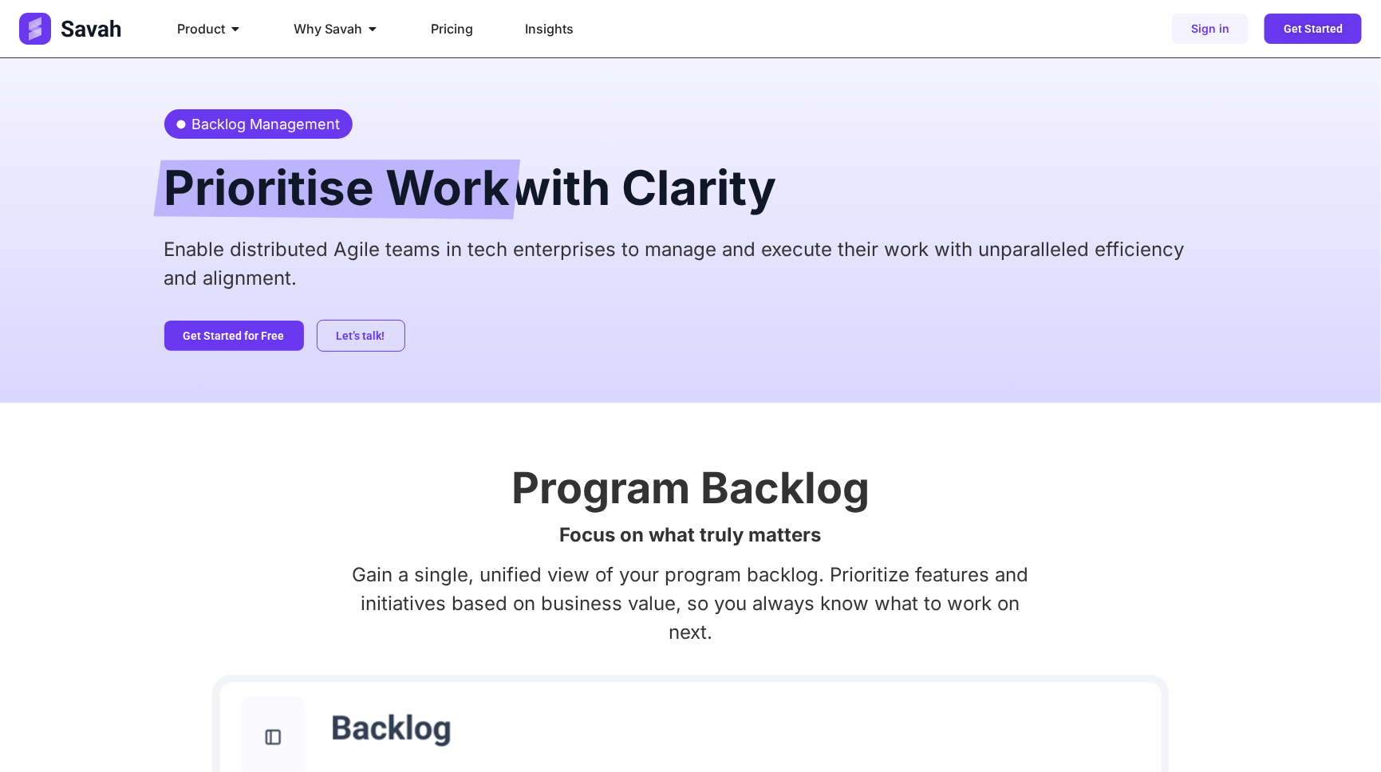
click at [592, 510] on h2 "Program Backlog" at bounding box center [690, 488] width 1053 height 43
click at [488, 286] on p "Enable distributed Agile teams in tech enterprises to manage and execute their …" at bounding box center [690, 263] width 1053 height 57
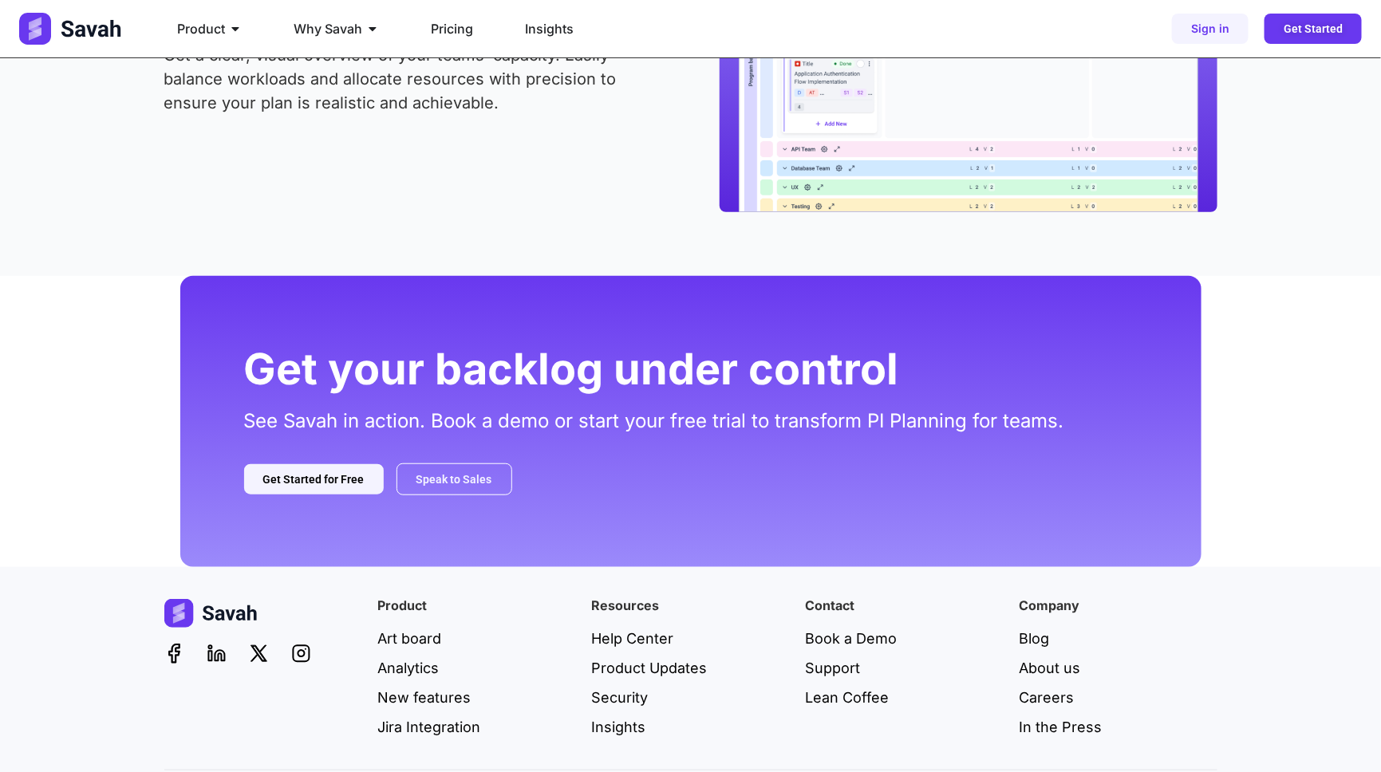
scroll to position [3058, 0]
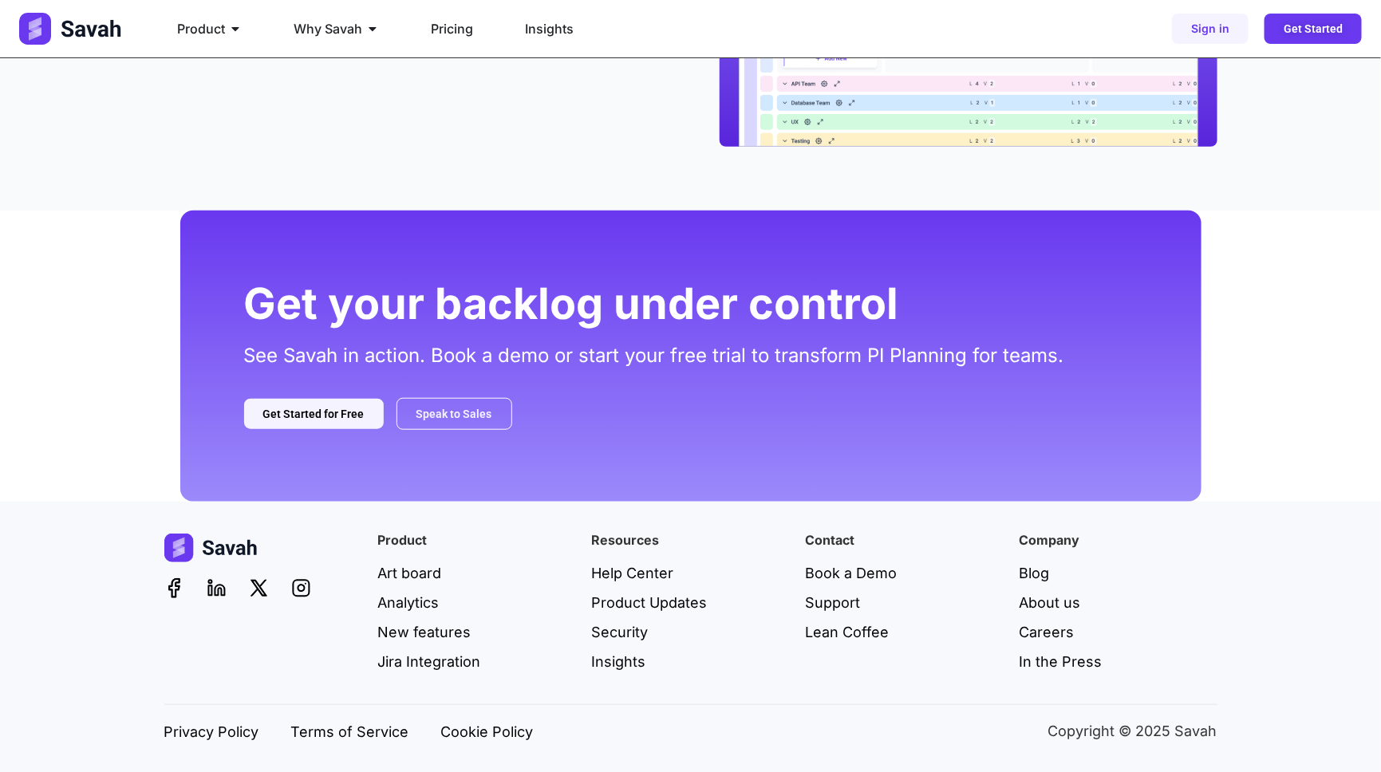
click at [460, 317] on h2 "Get your backlog under control" at bounding box center [691, 303] width 894 height 43
